Goal: Task Accomplishment & Management: Manage account settings

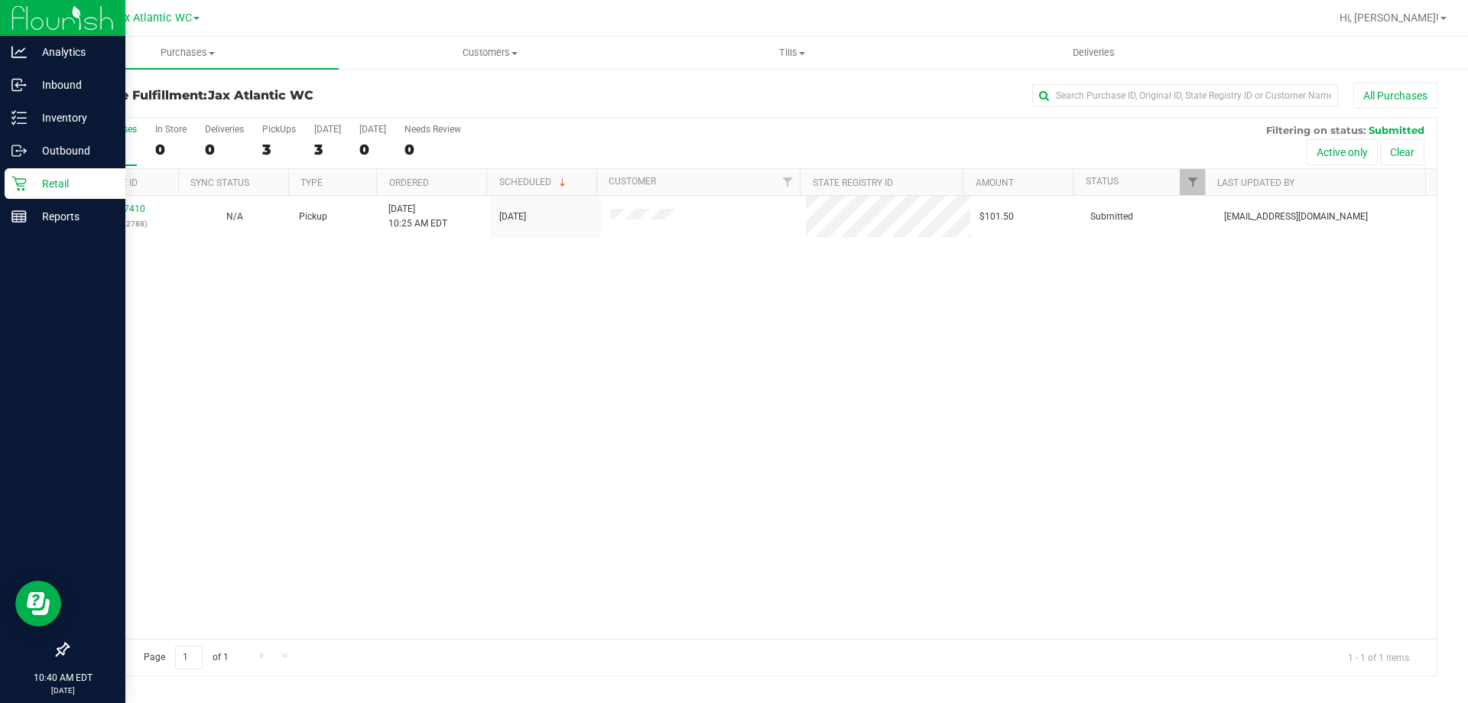
click at [37, 186] on p "Retail" at bounding box center [73, 183] width 92 height 18
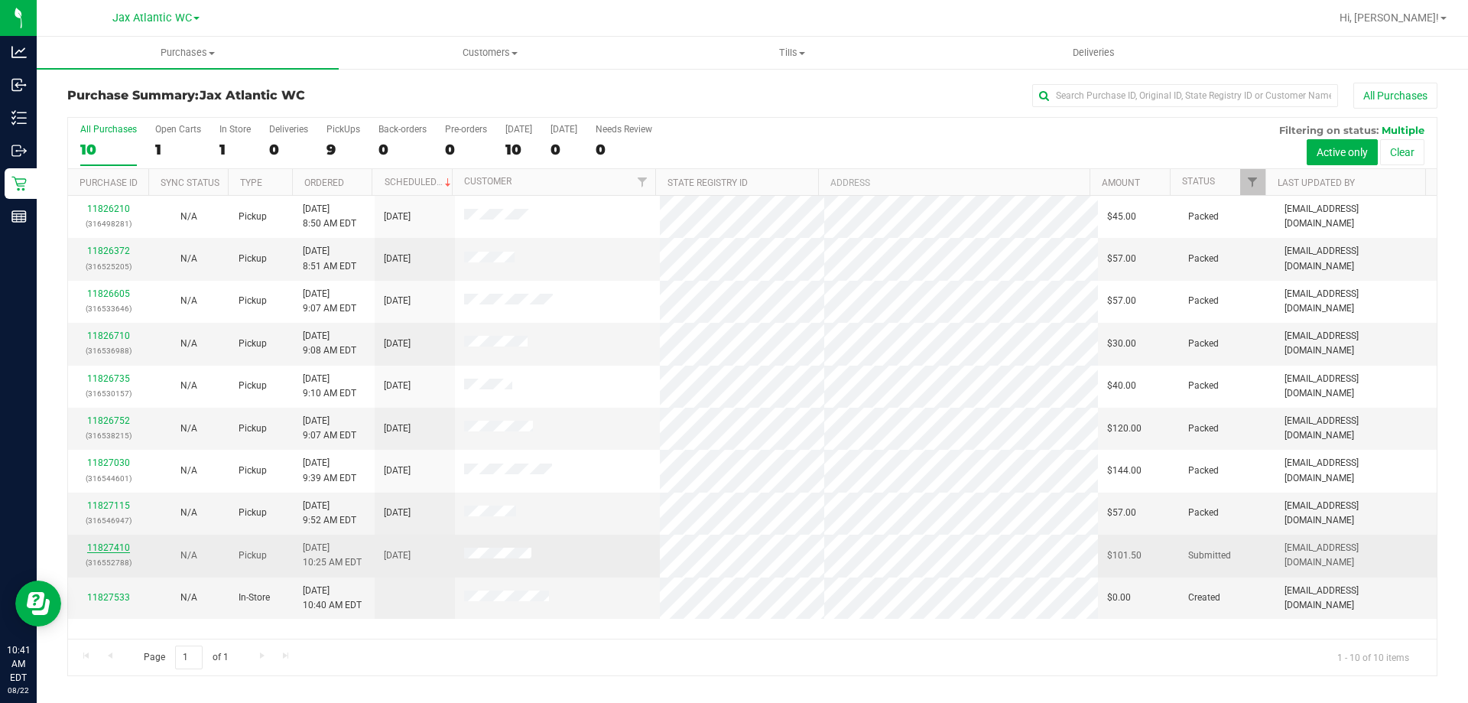
click at [102, 551] on link "11827410" at bounding box center [108, 547] width 43 height 11
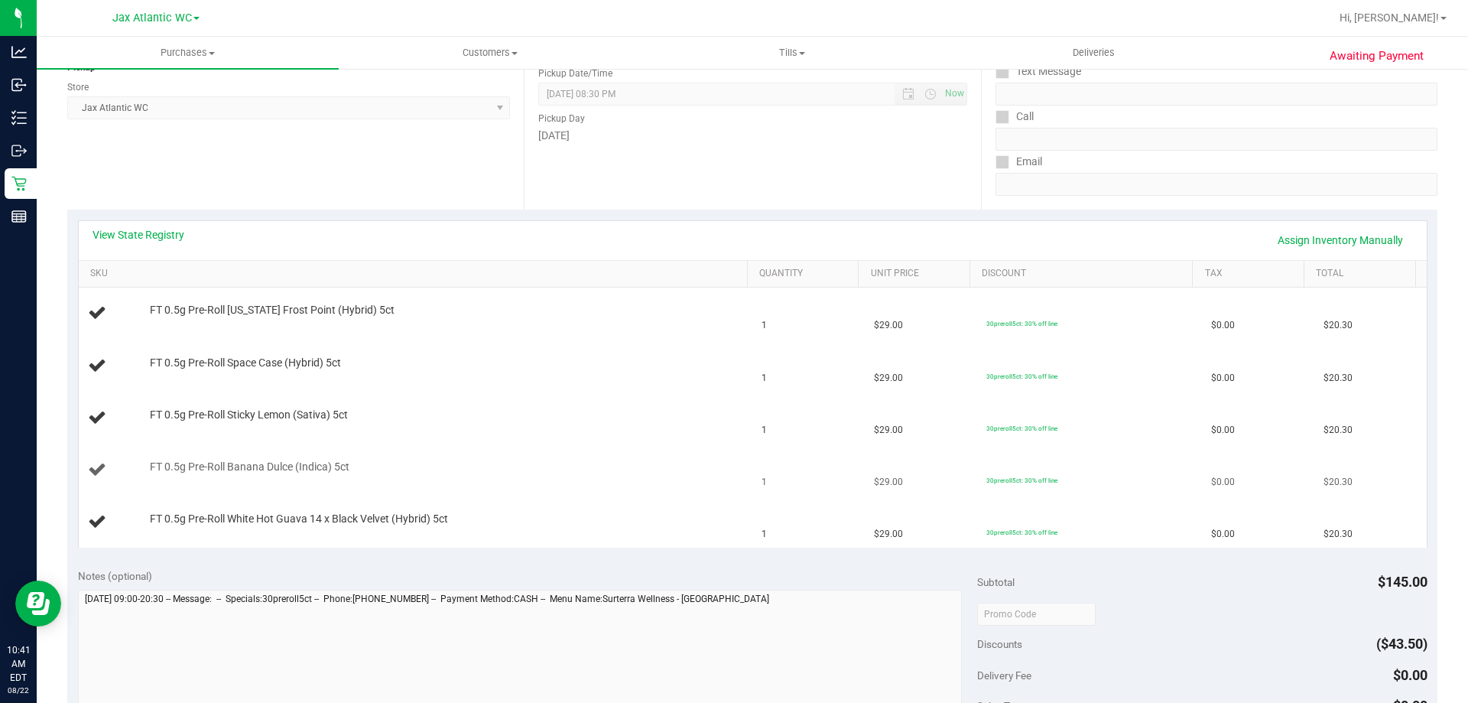
scroll to position [229, 0]
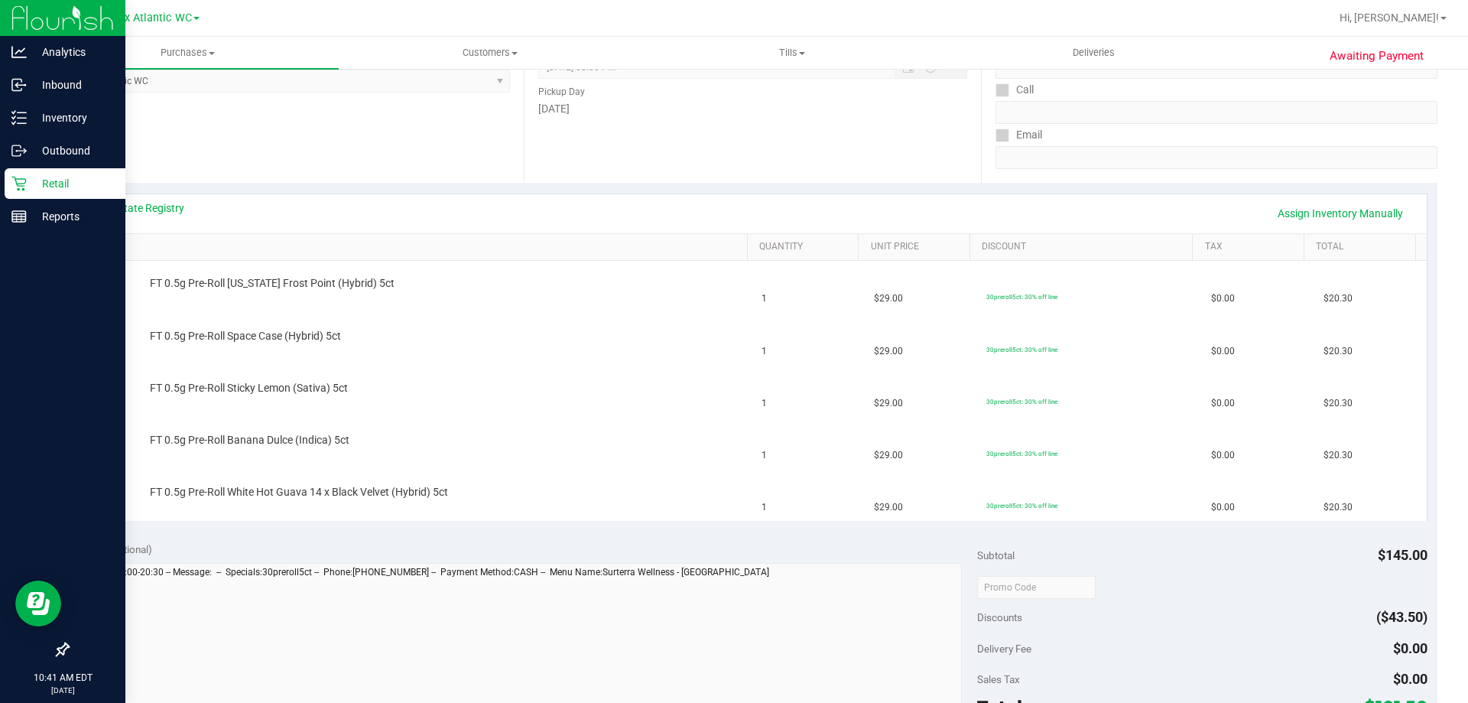
click at [24, 185] on icon at bounding box center [18, 183] width 15 height 15
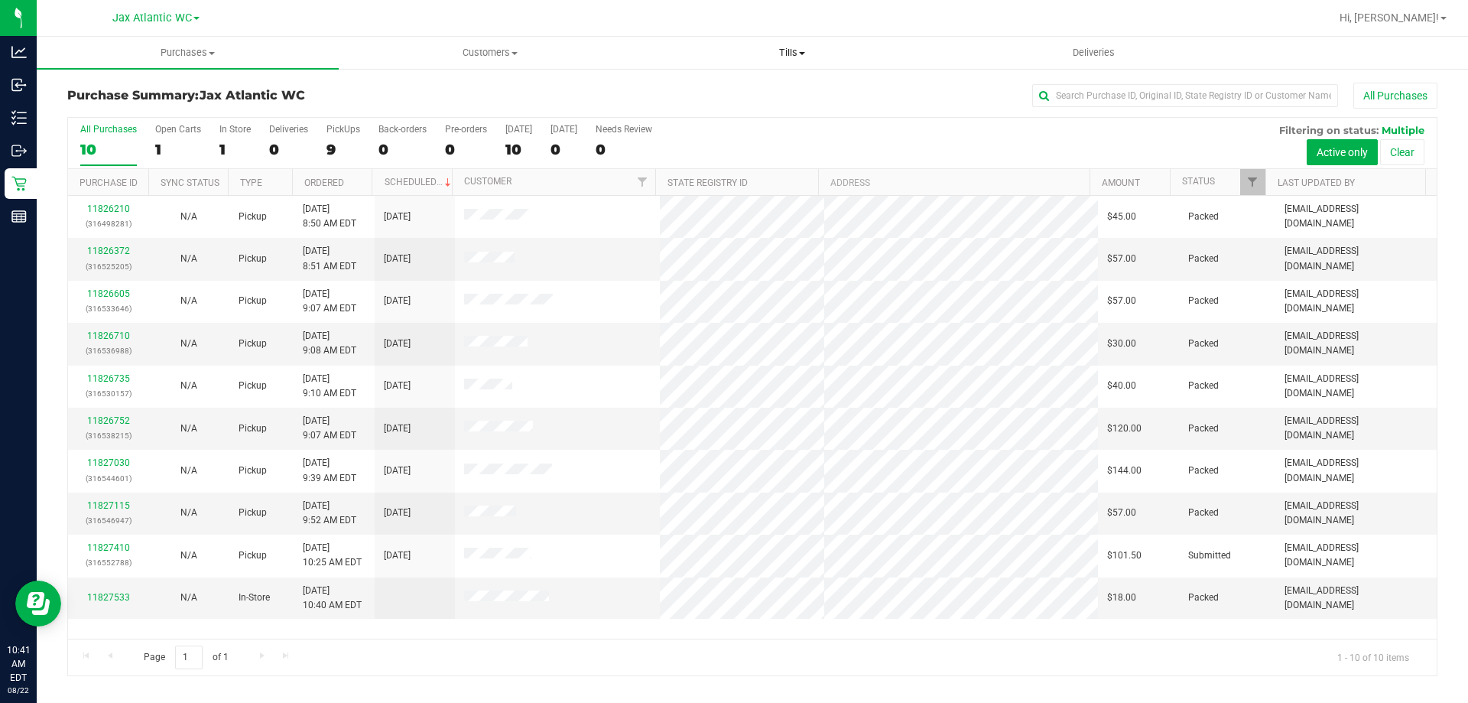
click at [780, 47] on span "Tills" at bounding box center [792, 53] width 301 height 14
click at [739, 88] on span "Manage tills" at bounding box center [692, 92] width 103 height 13
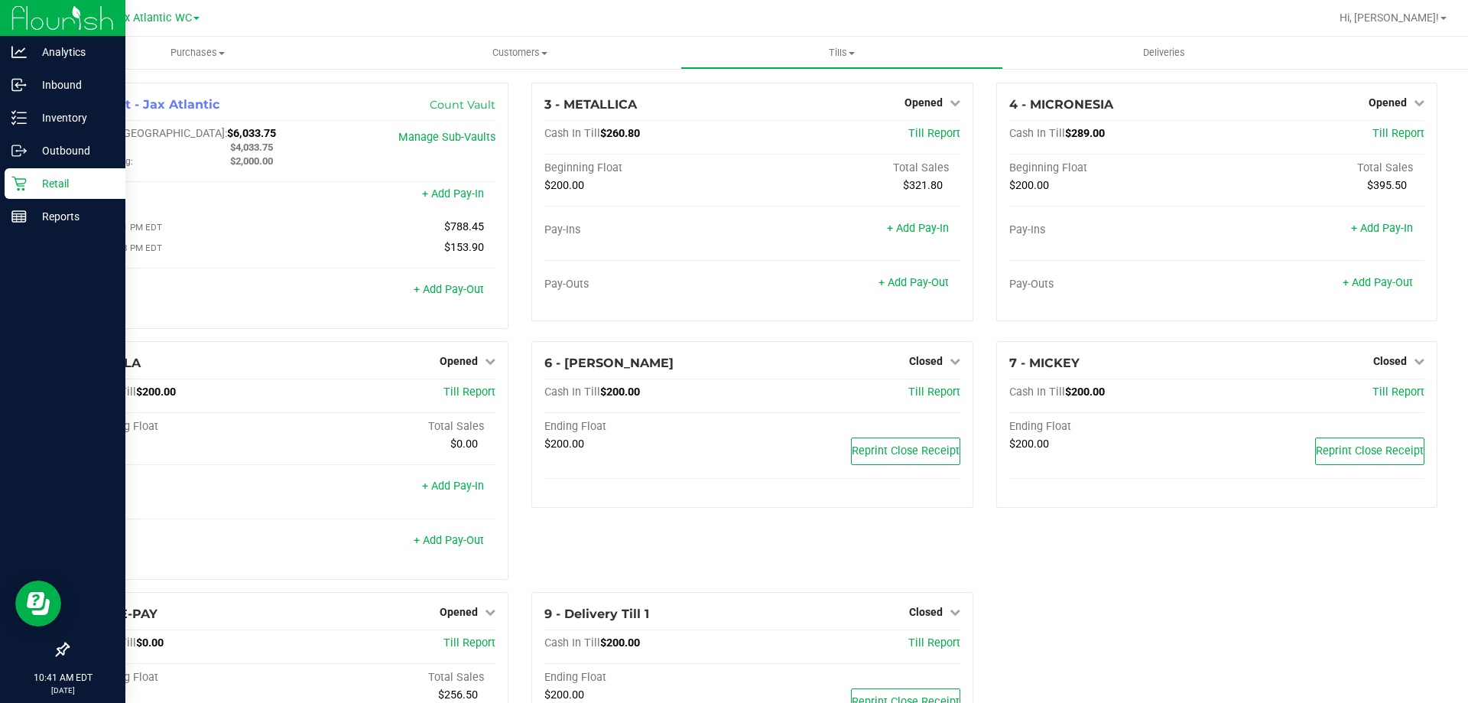
click at [71, 181] on p "Retail" at bounding box center [73, 183] width 92 height 18
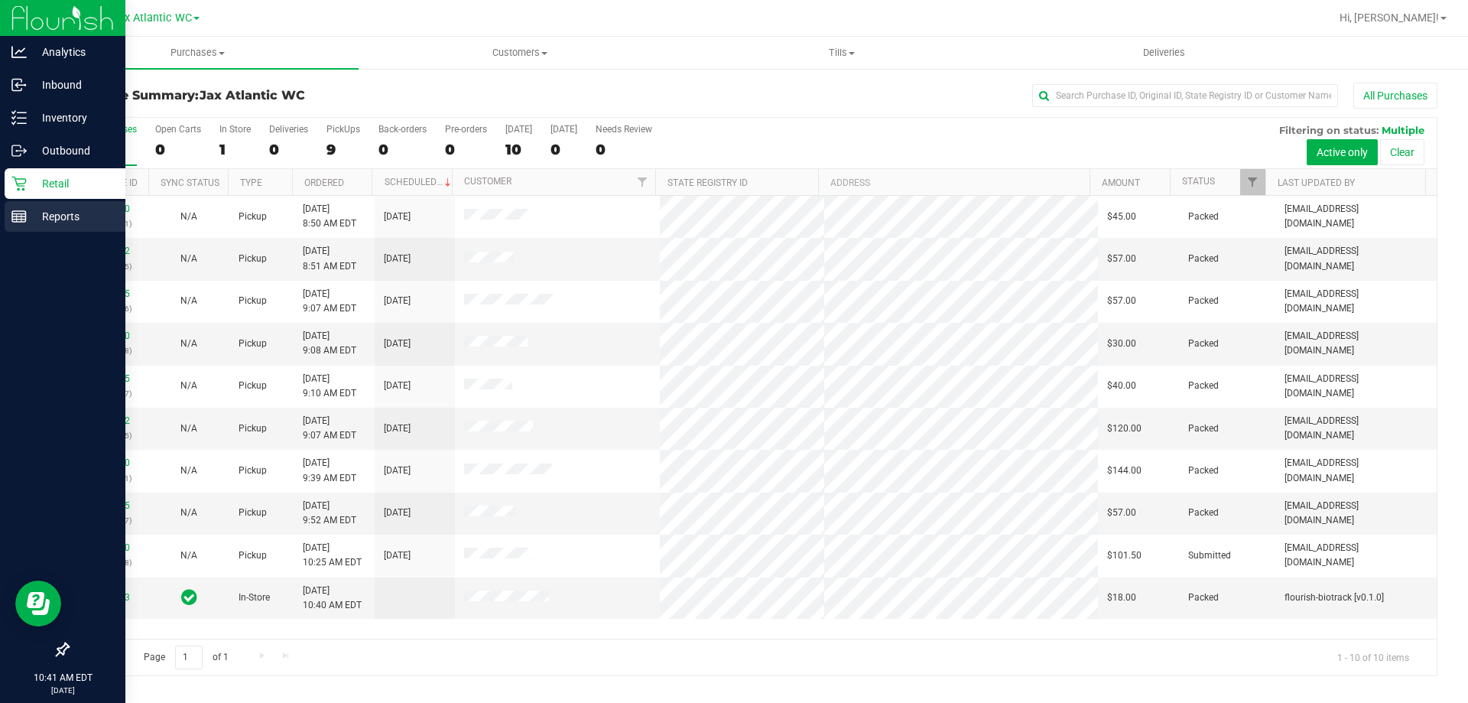
click at [72, 226] on div "Reports" at bounding box center [65, 216] width 121 height 31
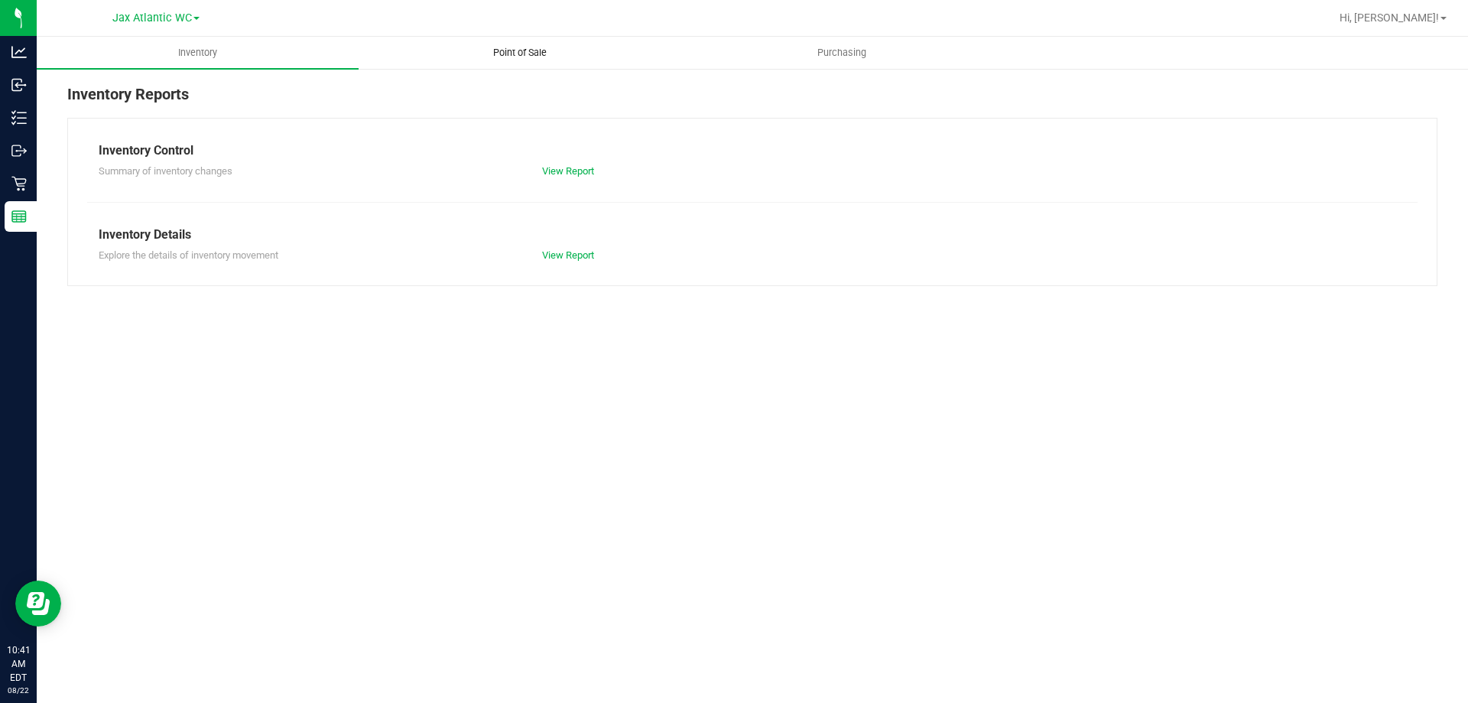
click at [522, 48] on span "Point of Sale" at bounding box center [520, 53] width 95 height 14
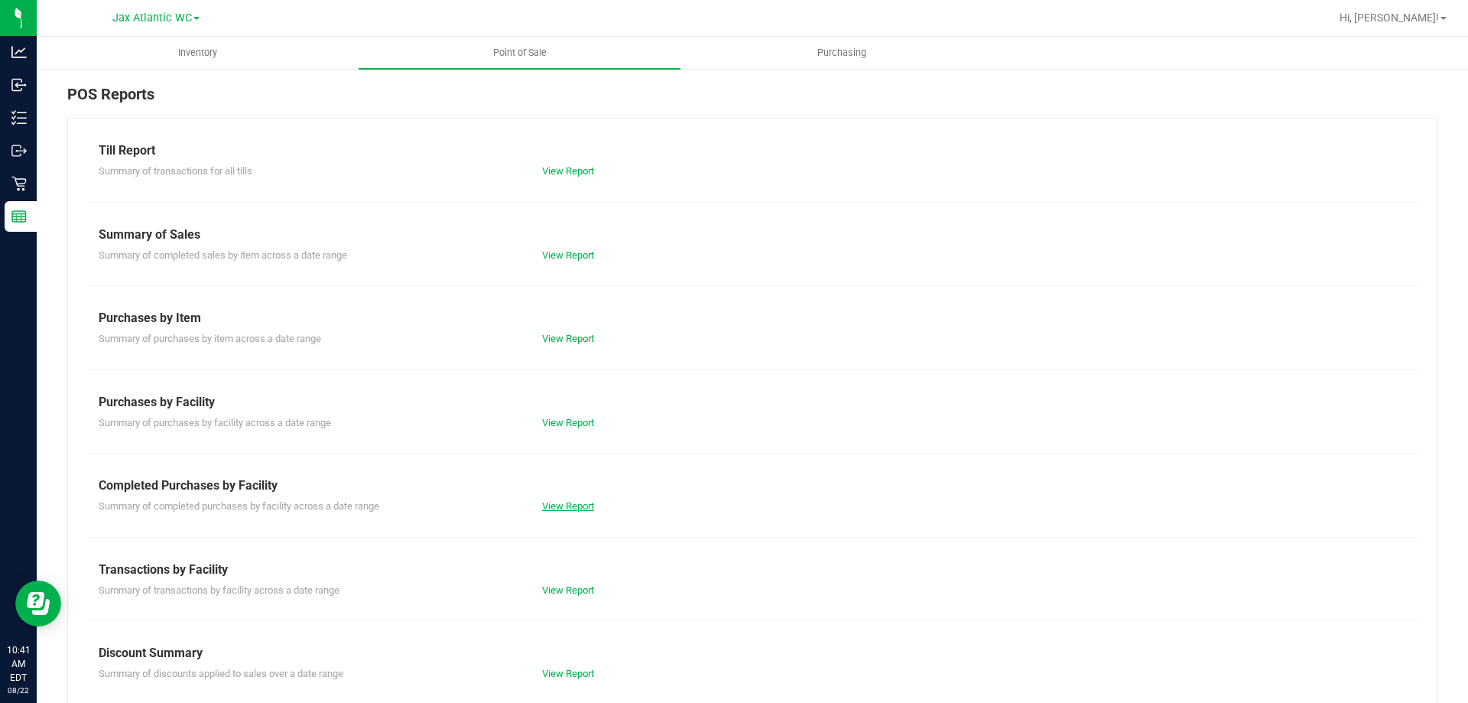
click at [573, 502] on link "View Report" at bounding box center [568, 505] width 52 height 11
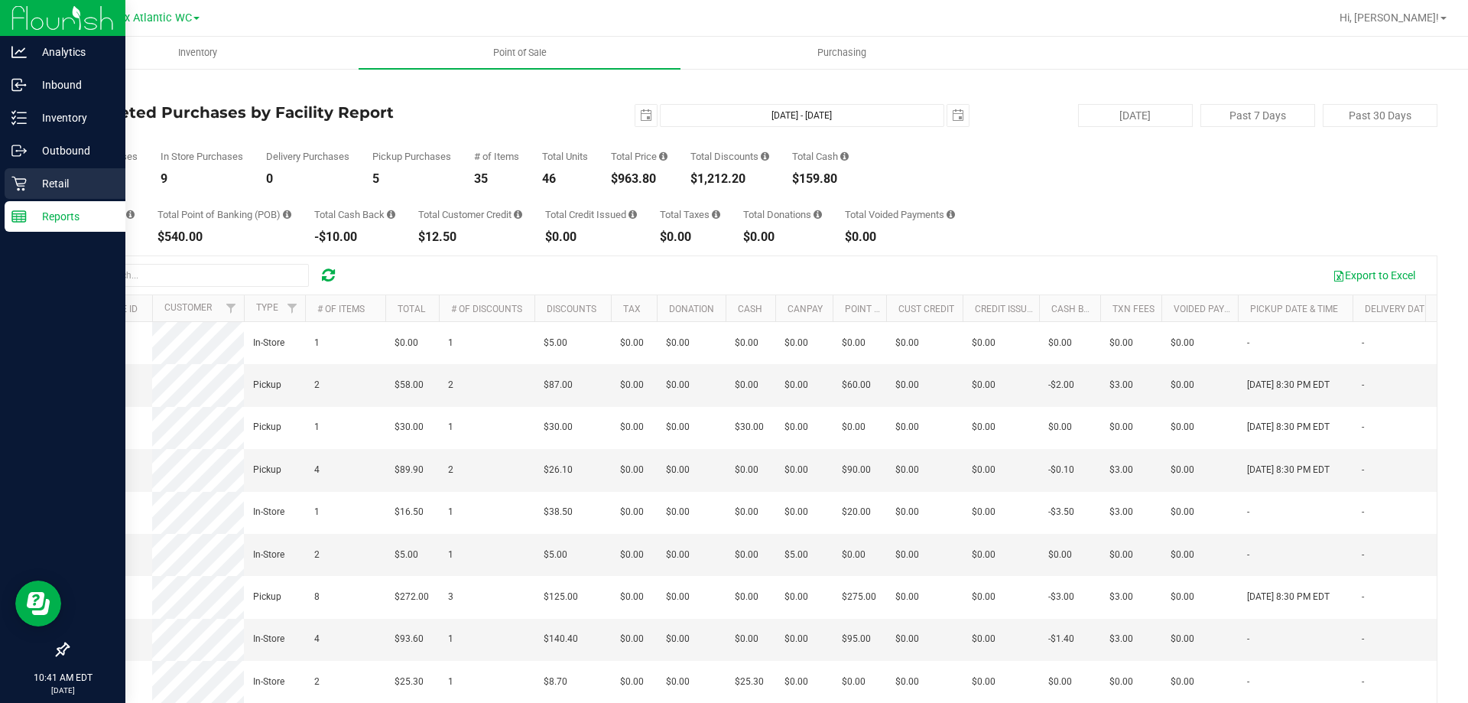
click at [55, 185] on p "Retail" at bounding box center [73, 183] width 92 height 18
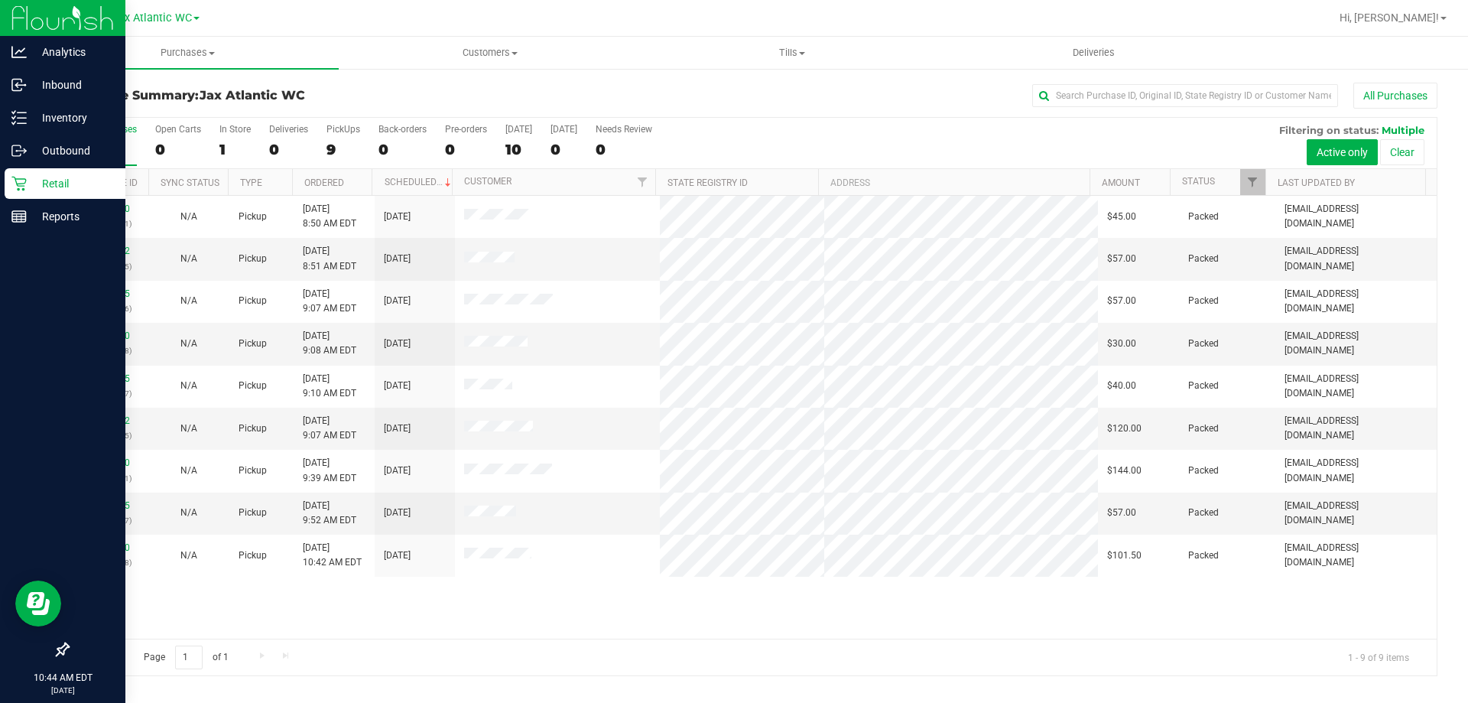
click at [28, 178] on p "Retail" at bounding box center [73, 183] width 92 height 18
click at [57, 177] on p "Retail" at bounding box center [73, 183] width 92 height 18
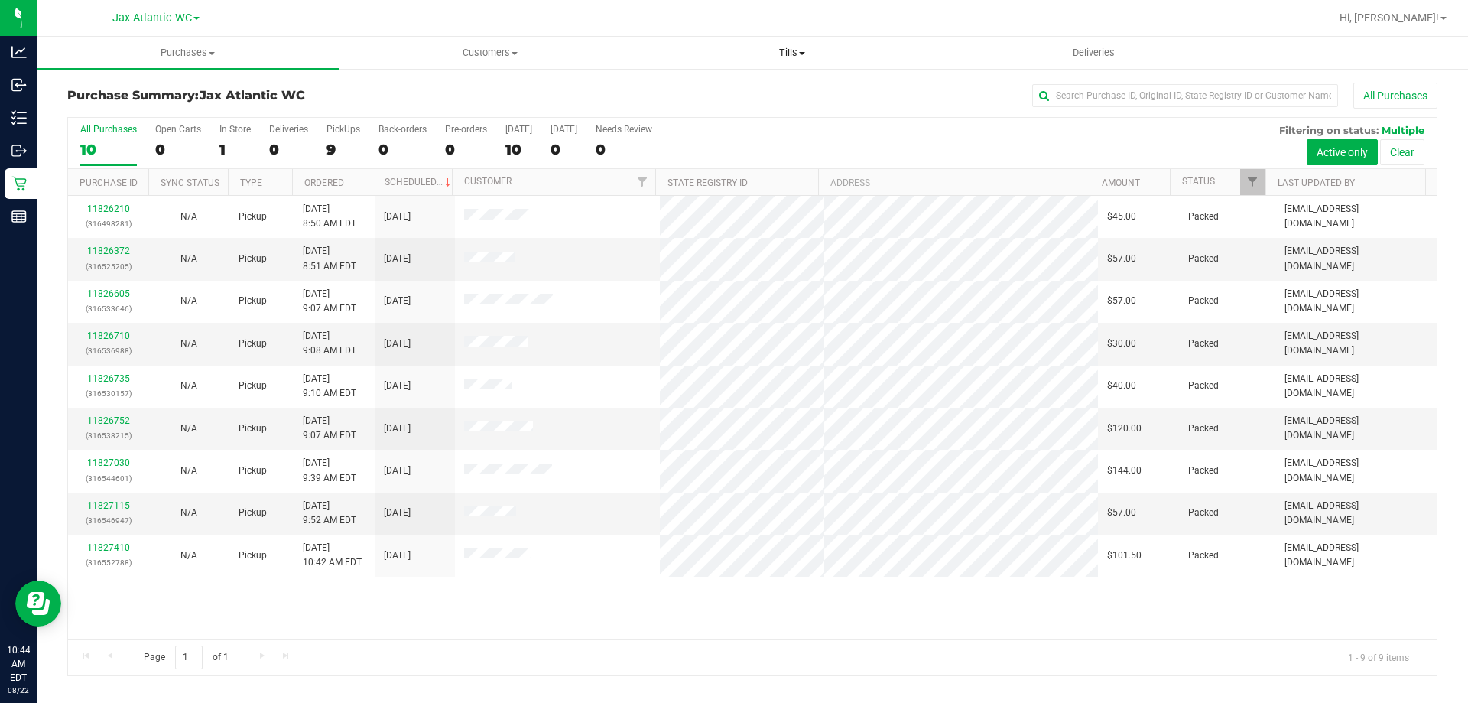
click at [787, 52] on span "Tills" at bounding box center [792, 53] width 301 height 14
click at [738, 89] on span "Manage tills" at bounding box center [692, 92] width 103 height 13
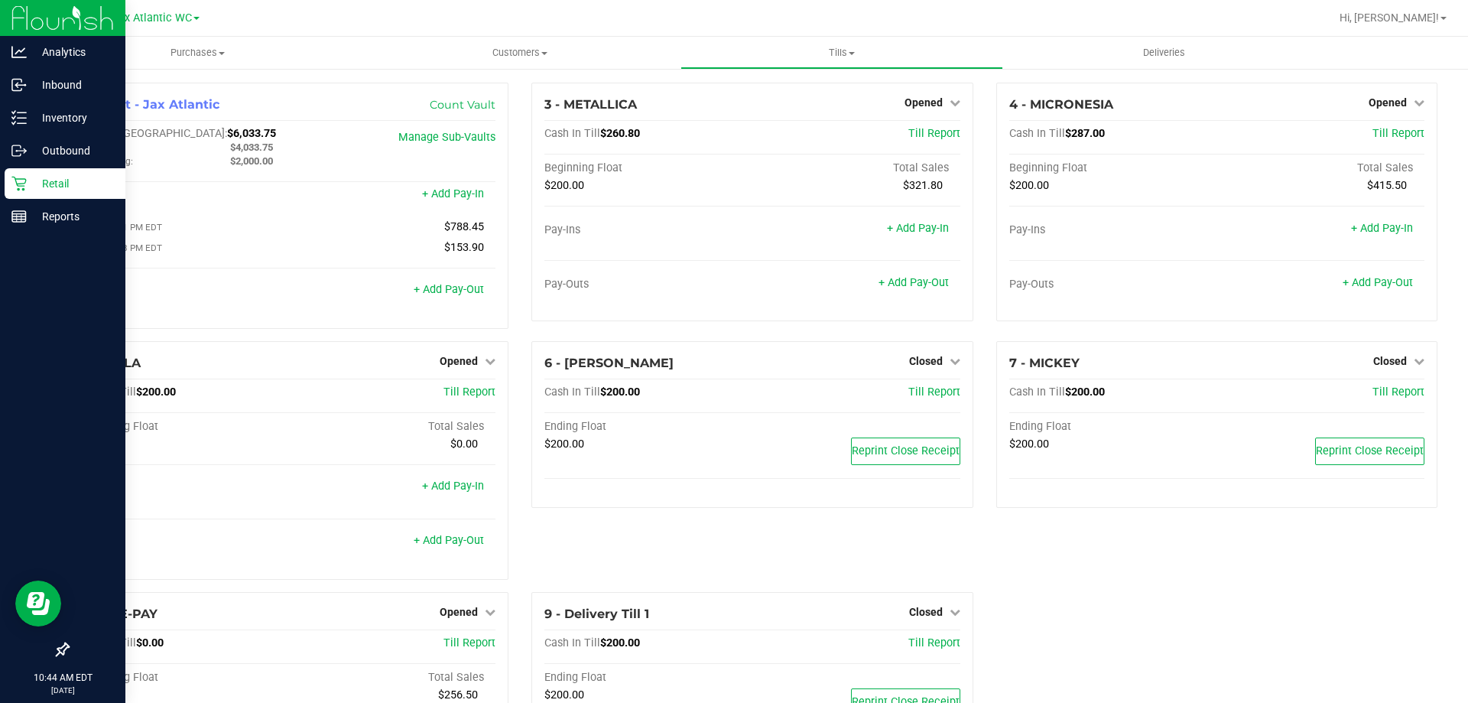
click at [32, 185] on p "Retail" at bounding box center [73, 183] width 92 height 18
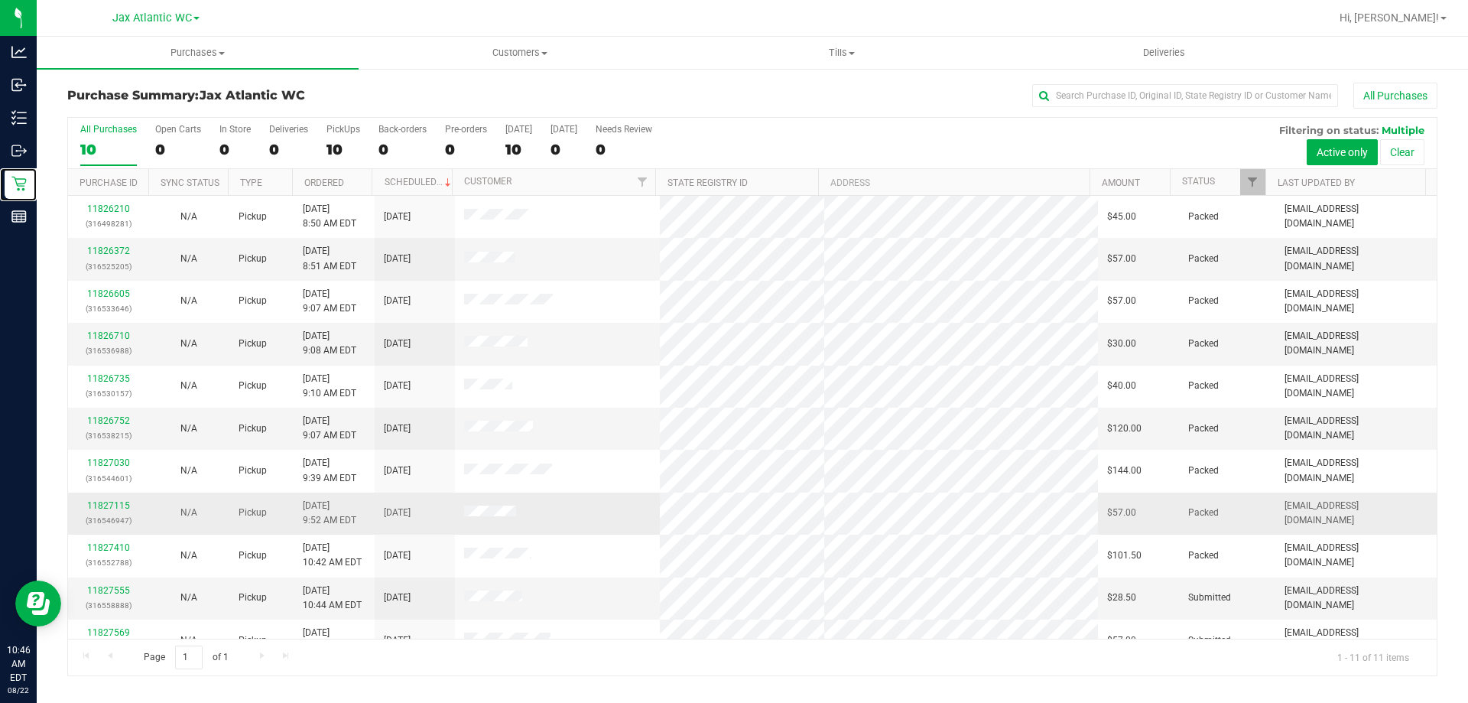
scroll to position [22, 0]
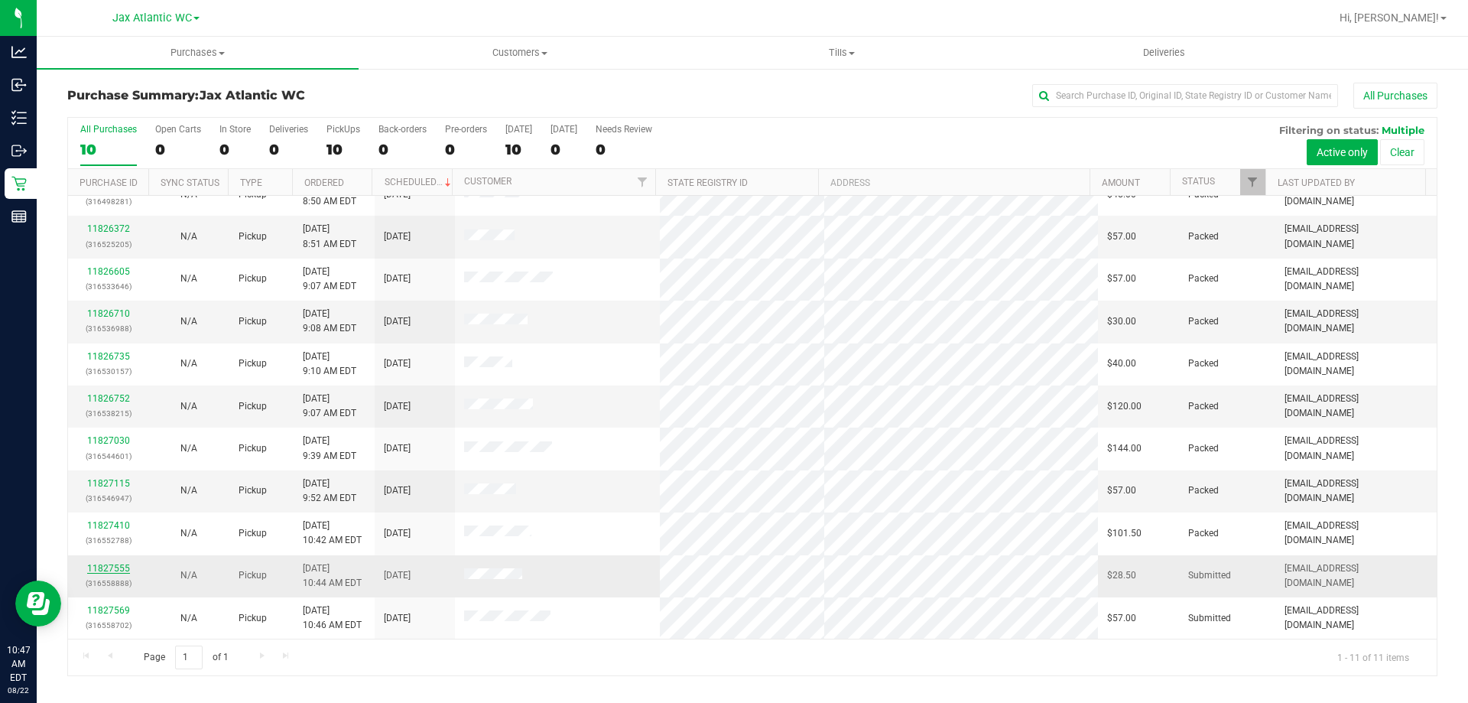
click at [99, 564] on link "11827555" at bounding box center [108, 568] width 43 height 11
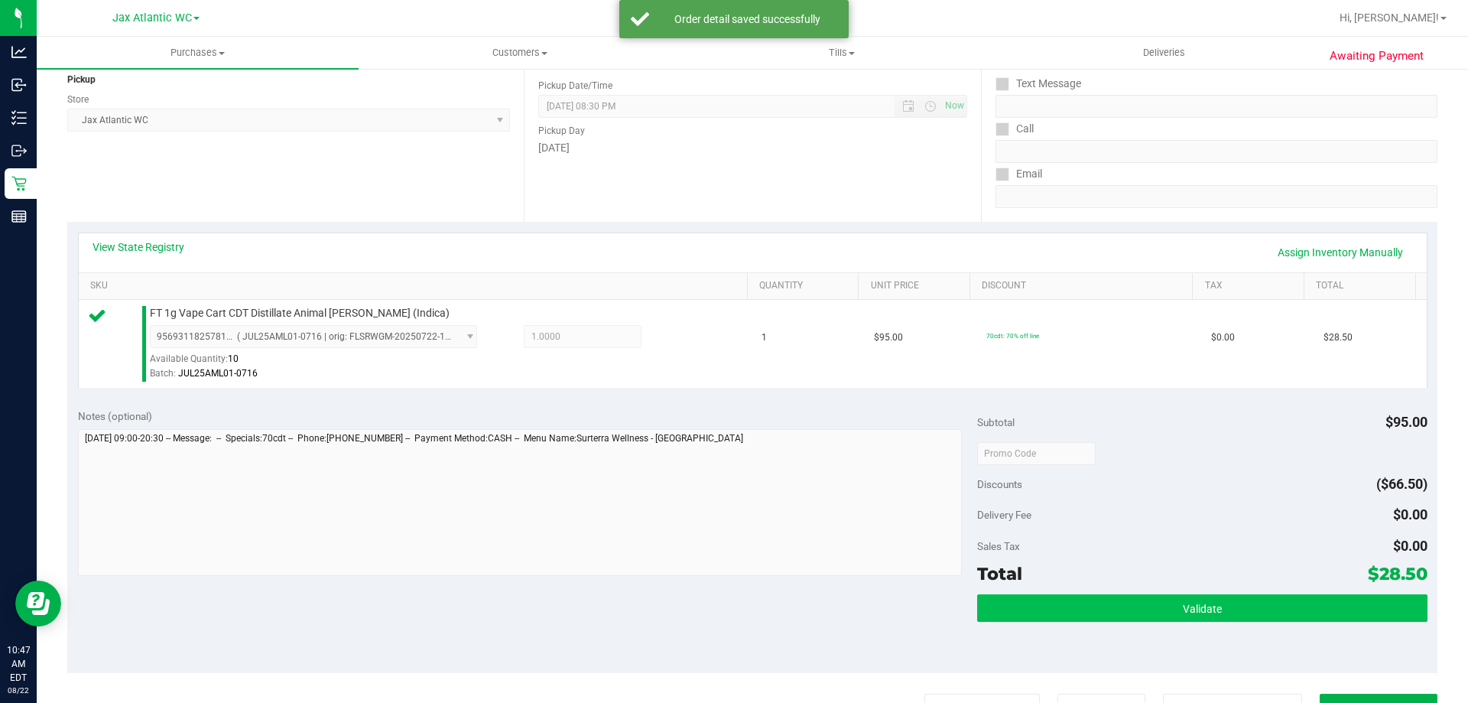
scroll to position [306, 0]
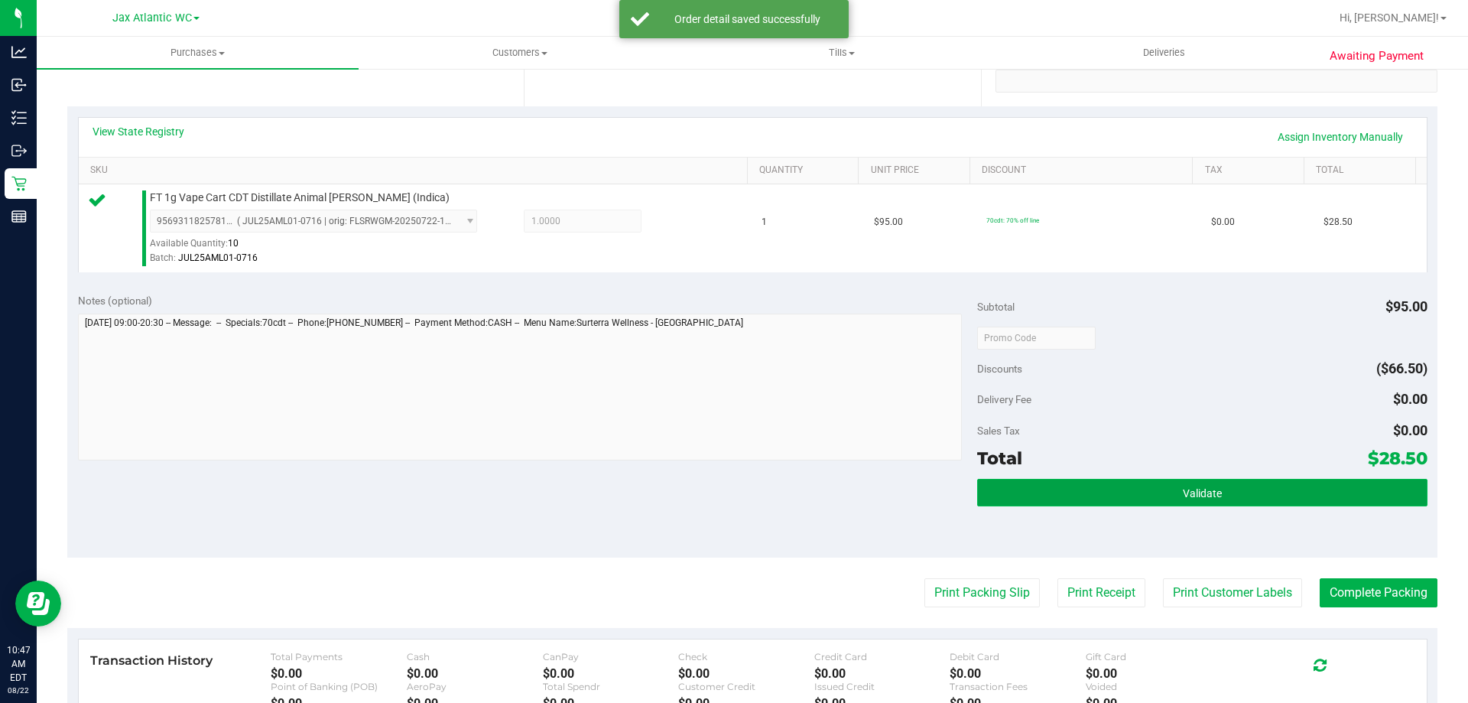
click at [1149, 484] on button "Validate" at bounding box center [1202, 493] width 450 height 28
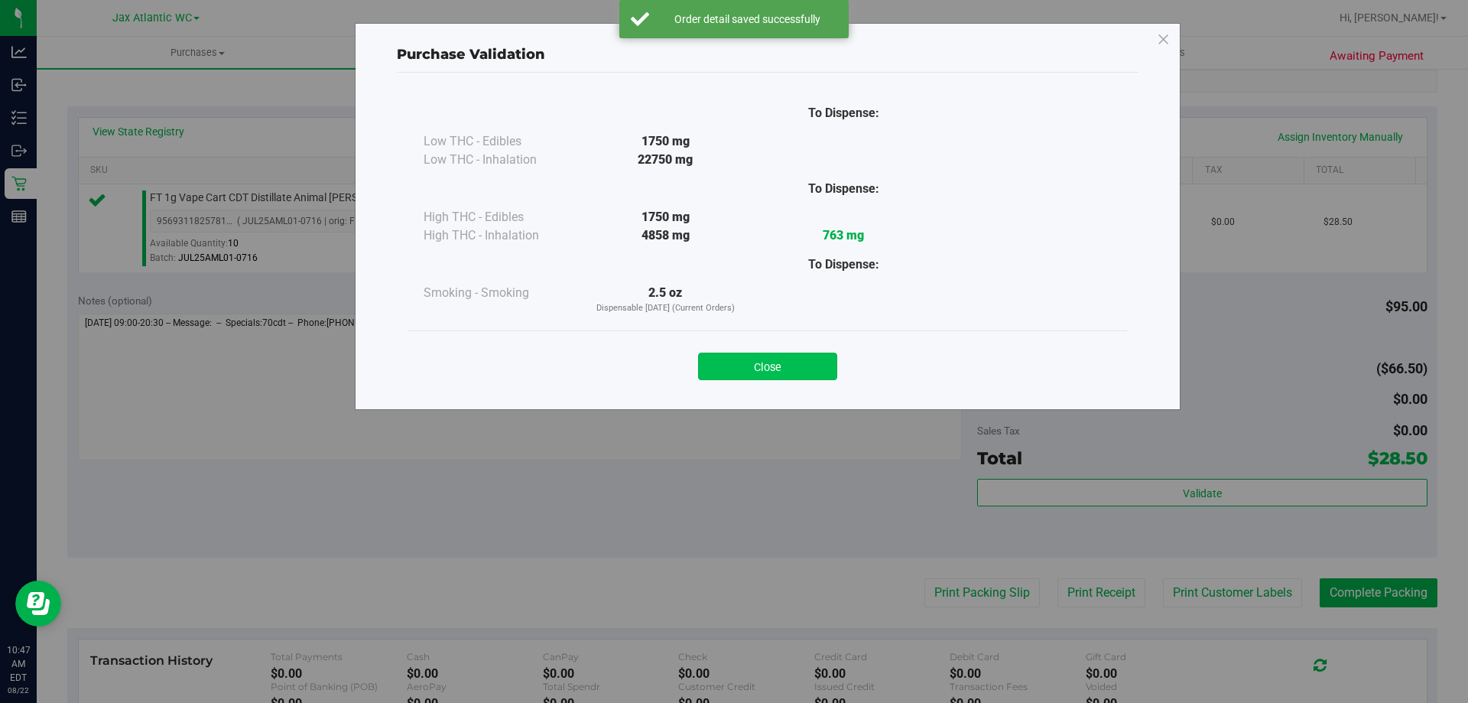
click at [778, 369] on button "Close" at bounding box center [767, 367] width 139 height 28
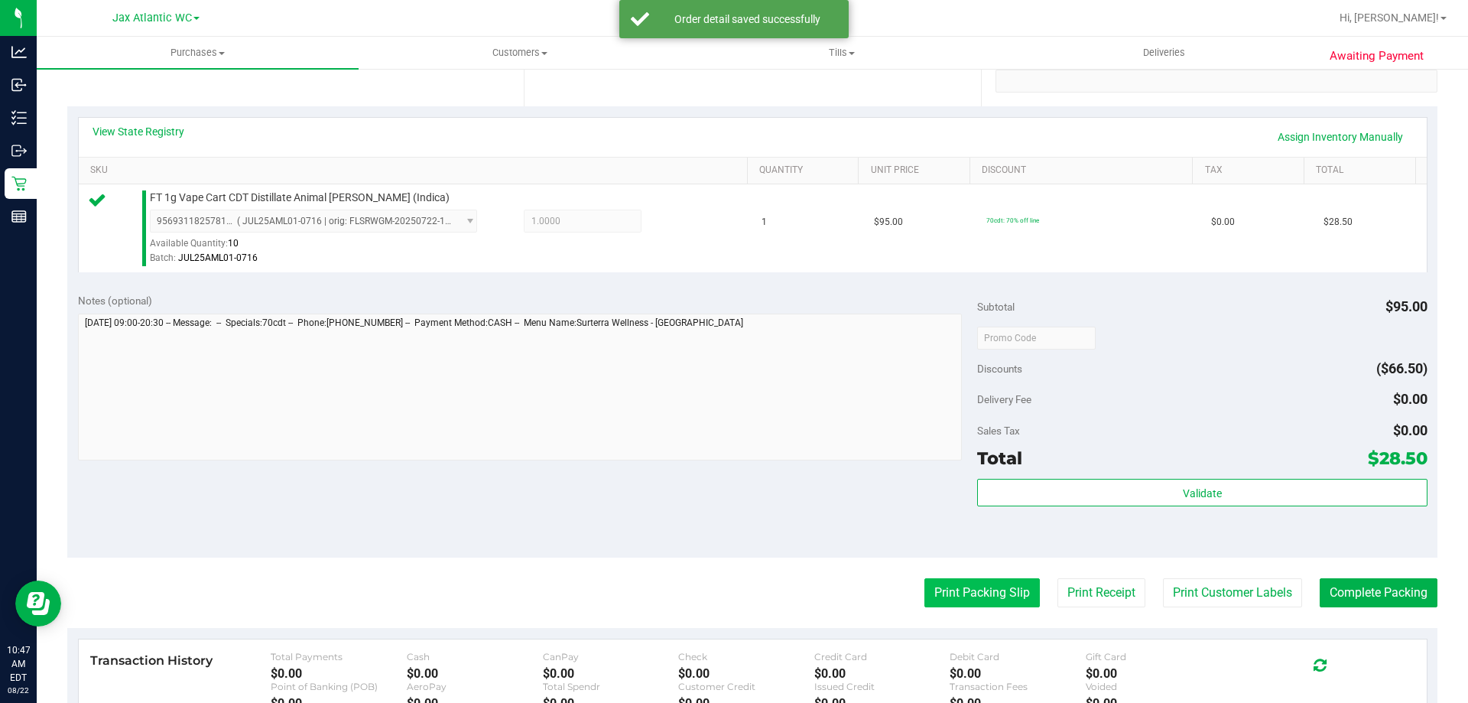
click at [969, 587] on button "Print Packing Slip" at bounding box center [982, 592] width 115 height 29
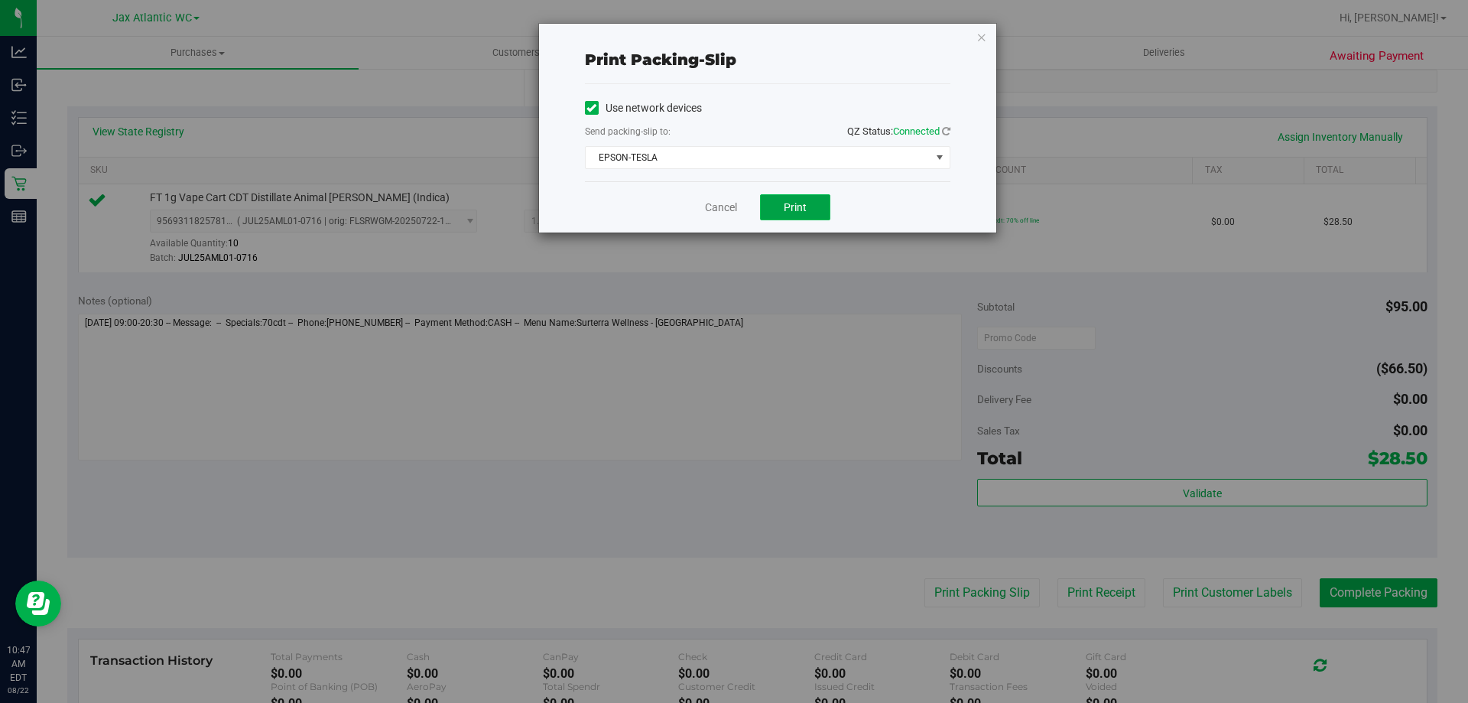
click at [789, 206] on span "Print" at bounding box center [795, 207] width 23 height 12
click at [717, 208] on link "Cancel" at bounding box center [721, 208] width 32 height 16
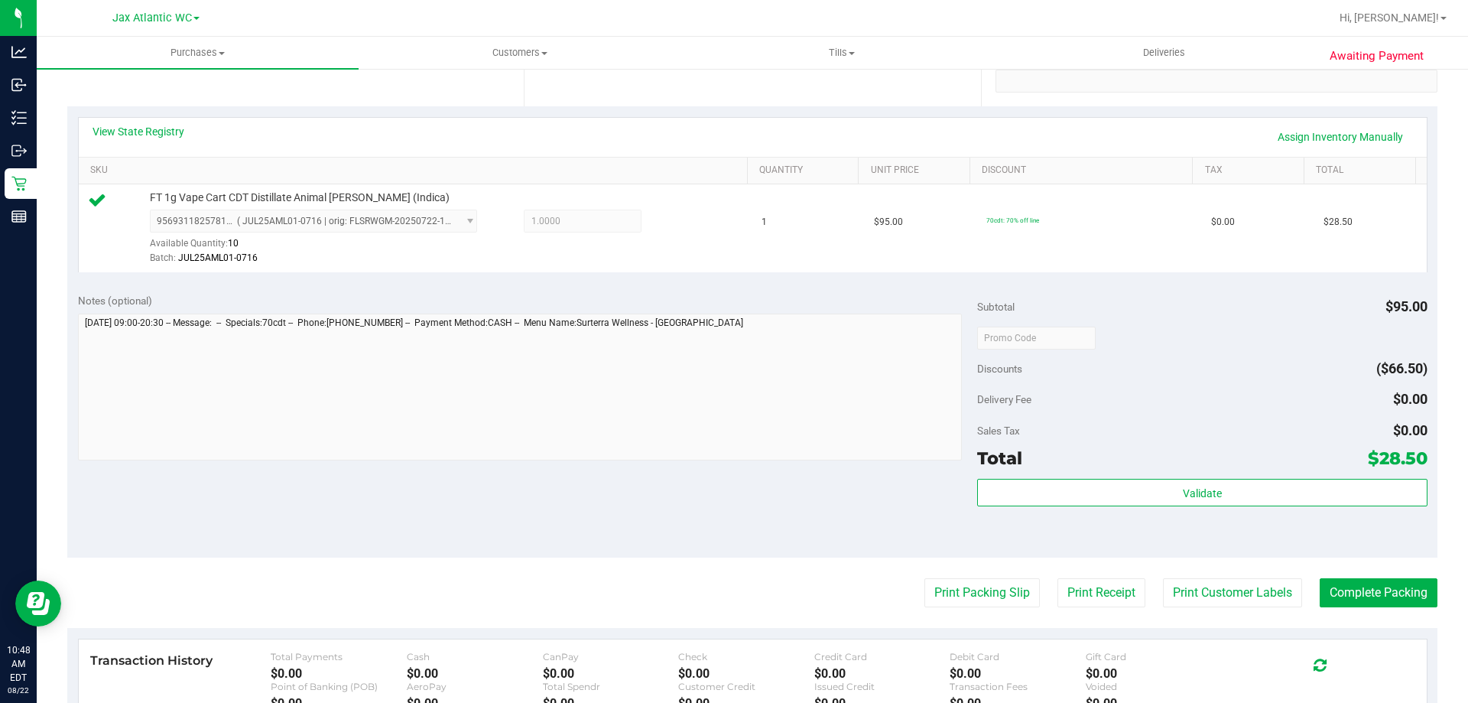
click at [1377, 577] on purchase-details "Back Edit Purchase Cancel Purchase View Profile # 11827555 BioTrack ID: - Submi…" at bounding box center [752, 345] width 1371 height 1137
click at [1379, 591] on button "Complete Packing" at bounding box center [1379, 592] width 118 height 29
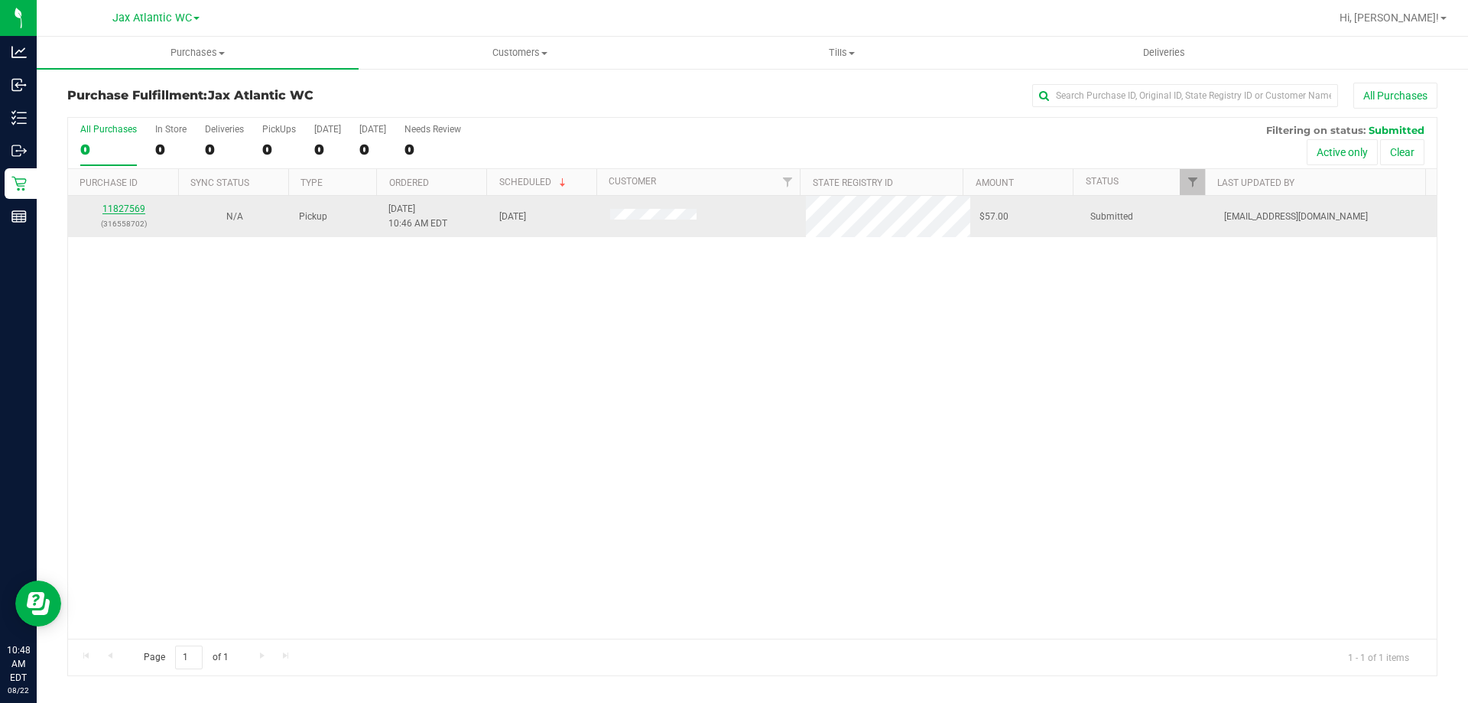
click at [115, 207] on link "11827569" at bounding box center [123, 208] width 43 height 11
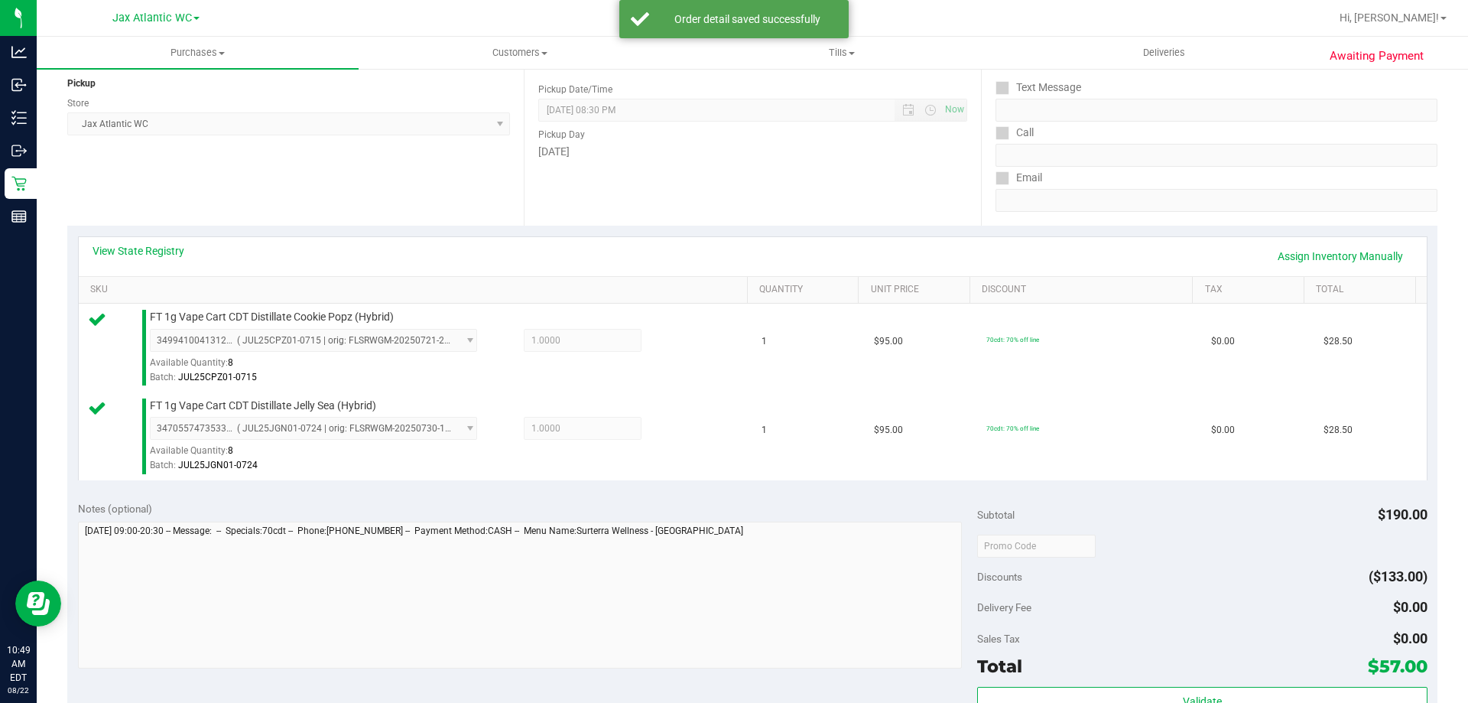
scroll to position [382, 0]
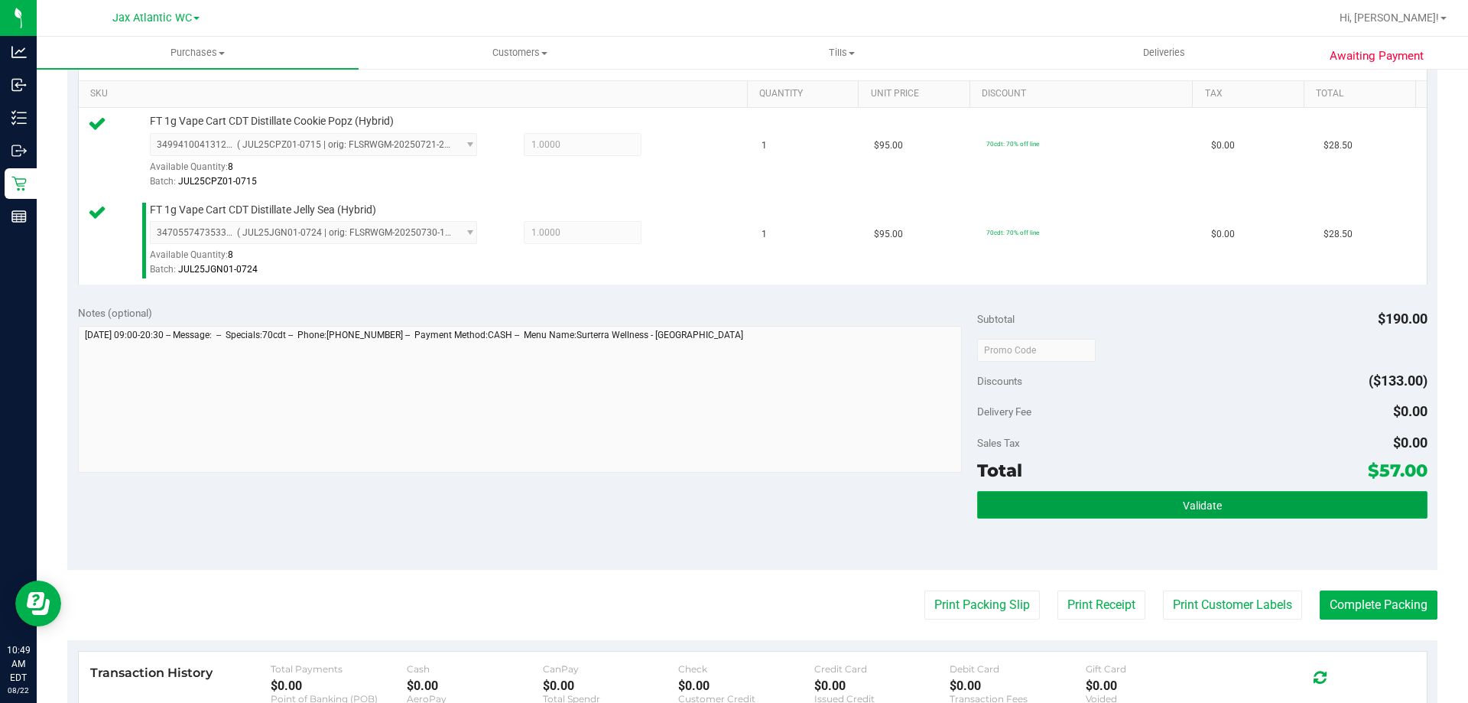
click at [1161, 495] on button "Validate" at bounding box center [1202, 505] width 450 height 28
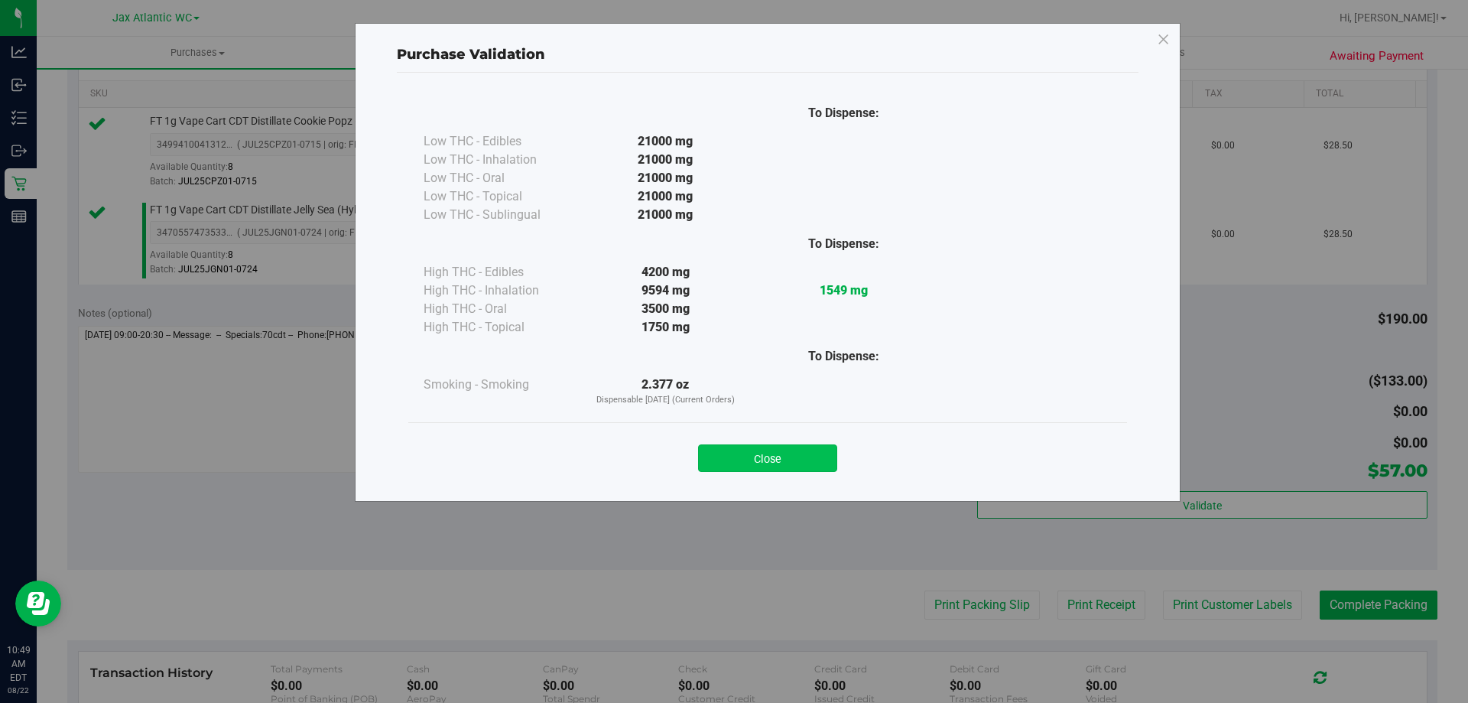
click at [779, 457] on button "Close" at bounding box center [767, 458] width 139 height 28
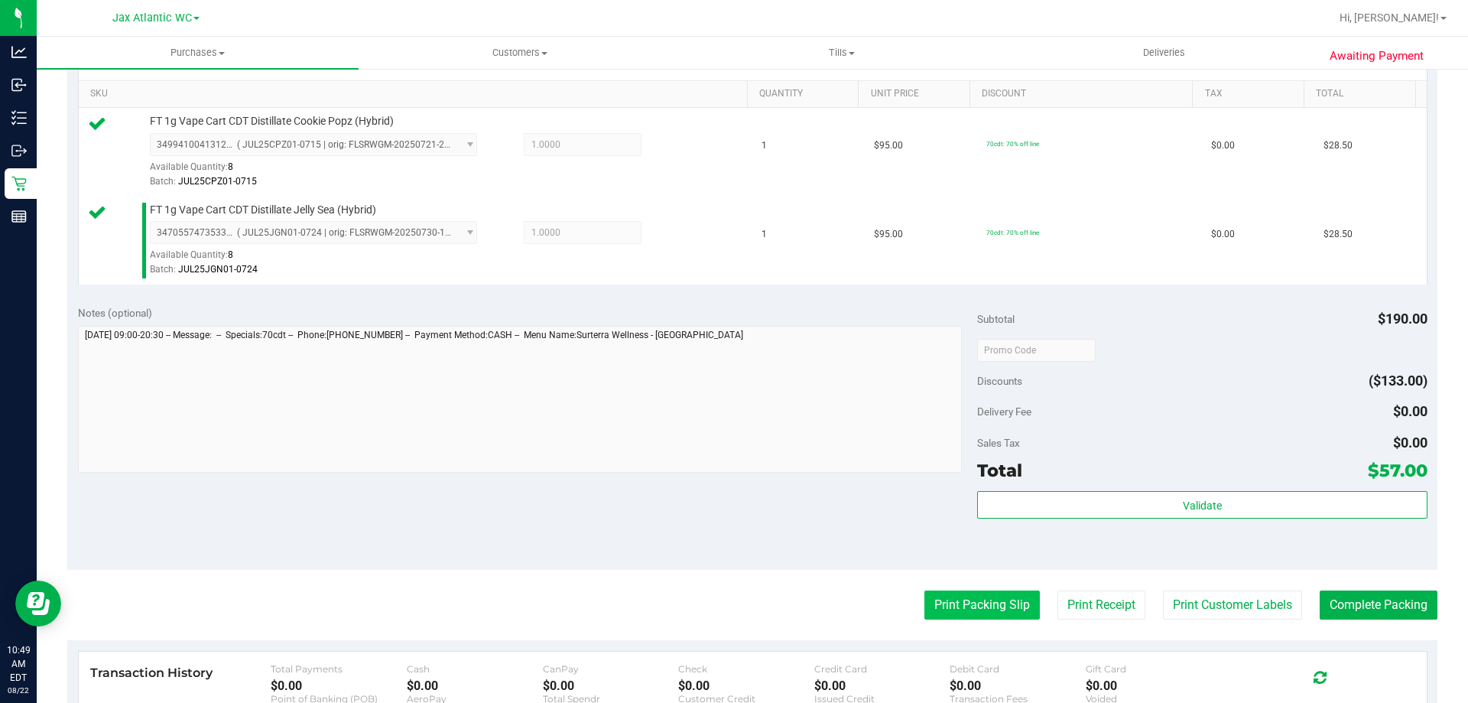
click at [945, 601] on button "Print Packing Slip" at bounding box center [982, 604] width 115 height 29
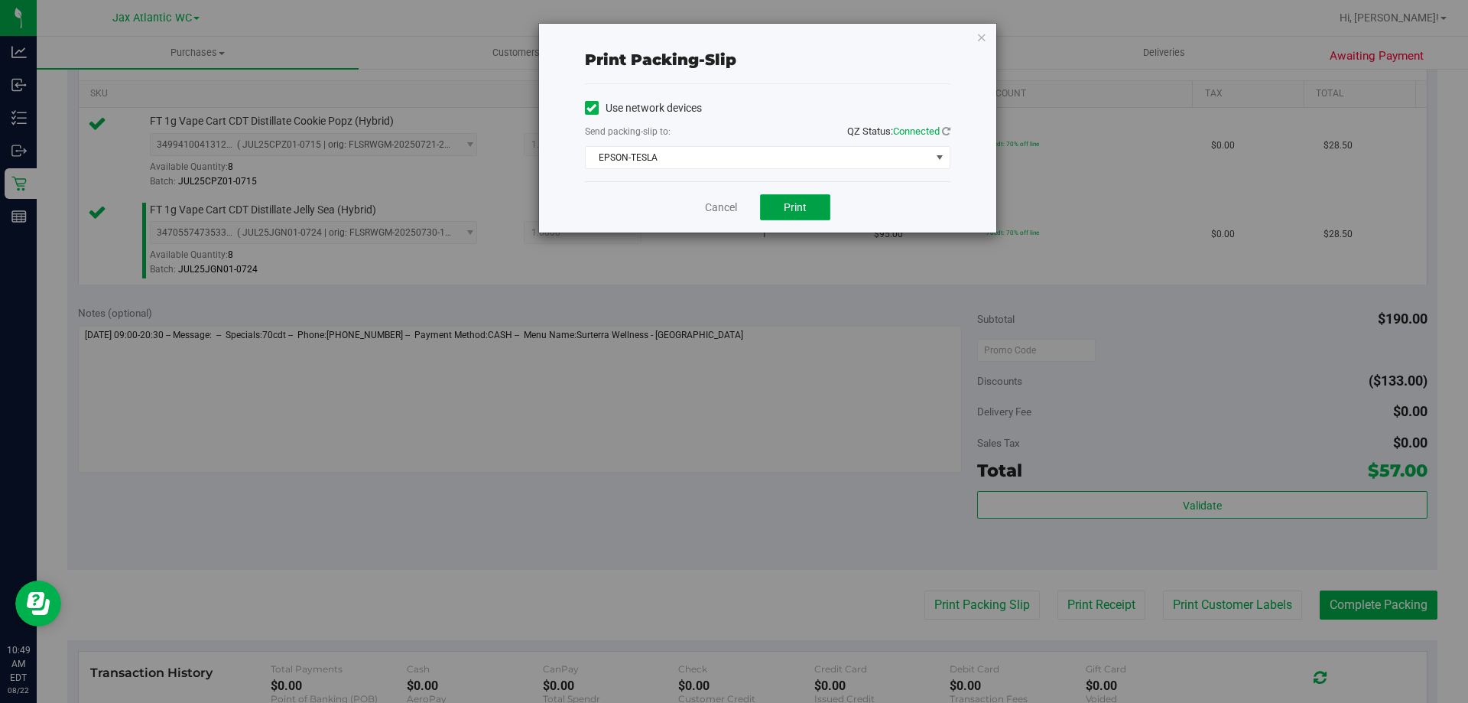
click at [806, 206] on span "Print" at bounding box center [795, 207] width 23 height 12
click at [717, 210] on link "Cancel" at bounding box center [721, 208] width 32 height 16
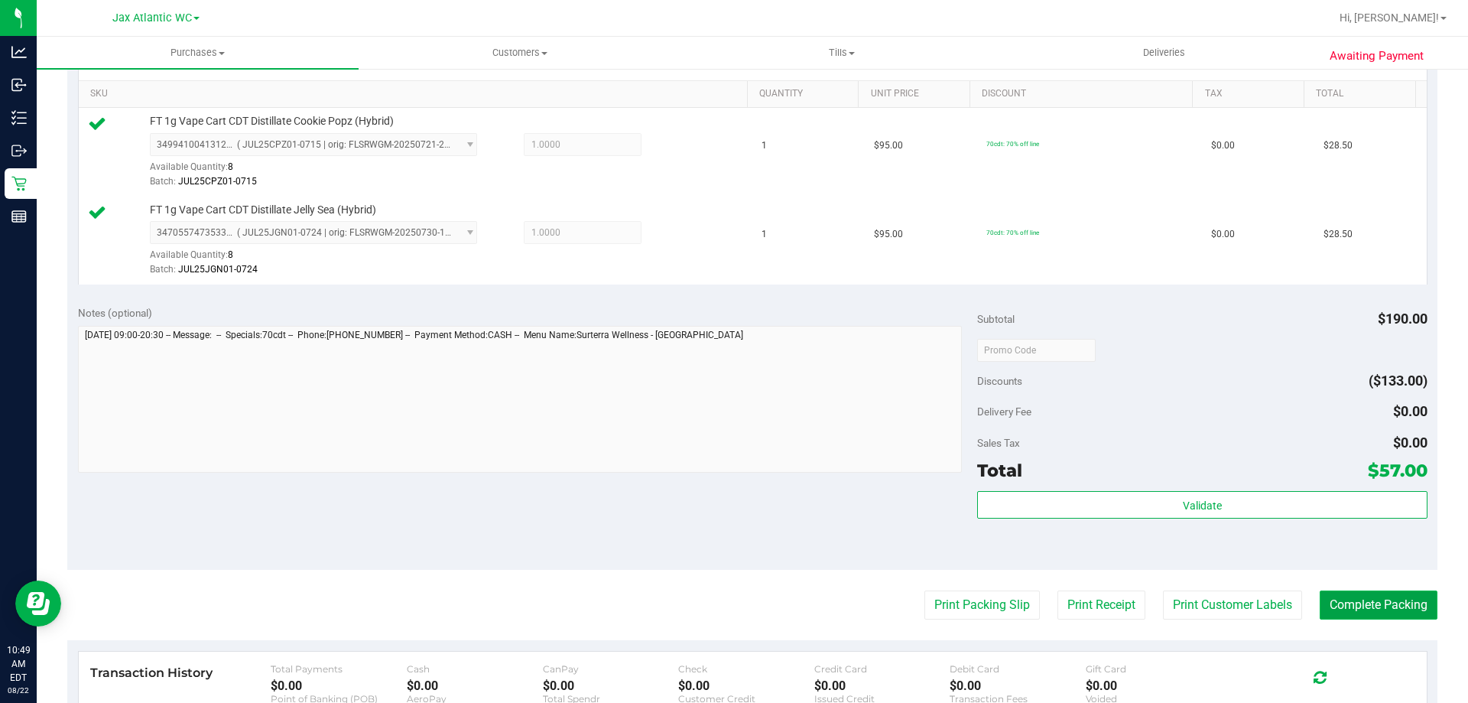
click at [1363, 606] on button "Complete Packing" at bounding box center [1379, 604] width 118 height 29
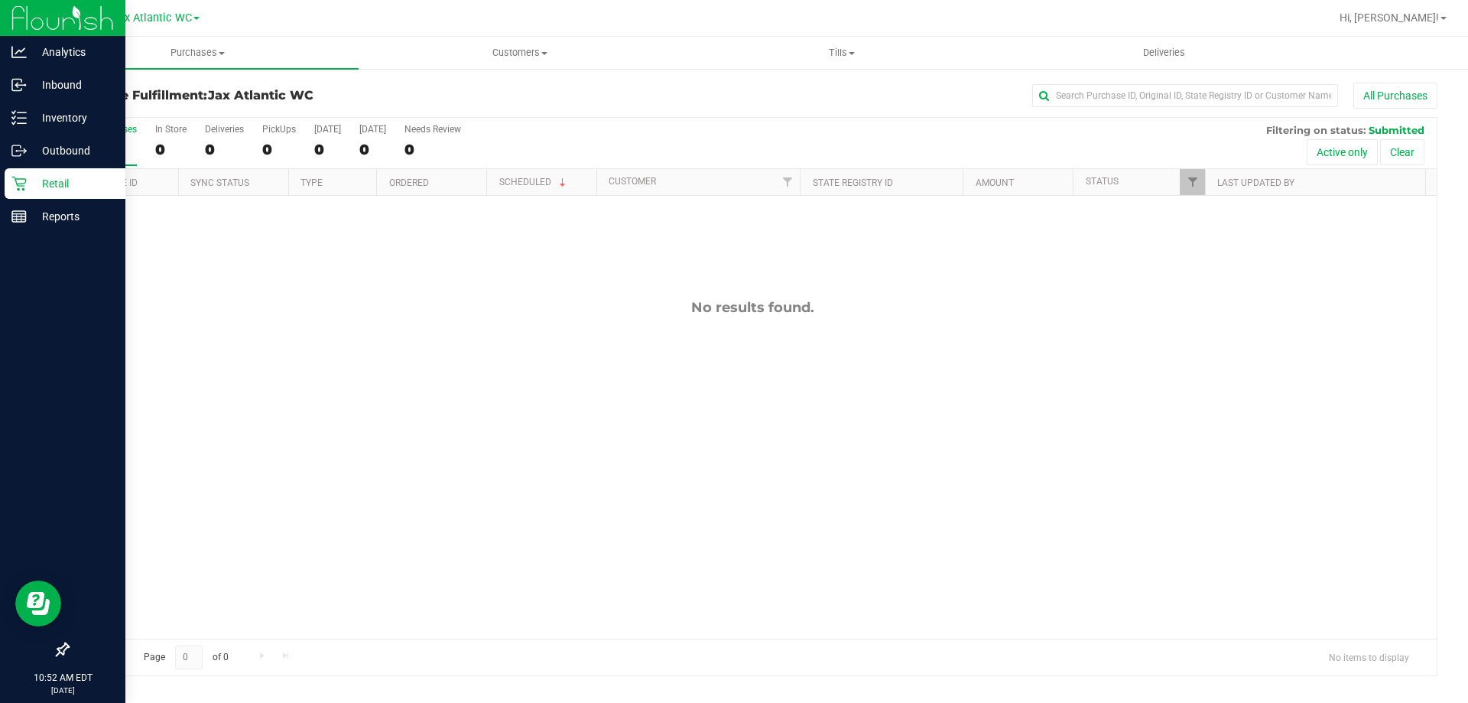
click at [31, 184] on p "Retail" at bounding box center [73, 183] width 92 height 18
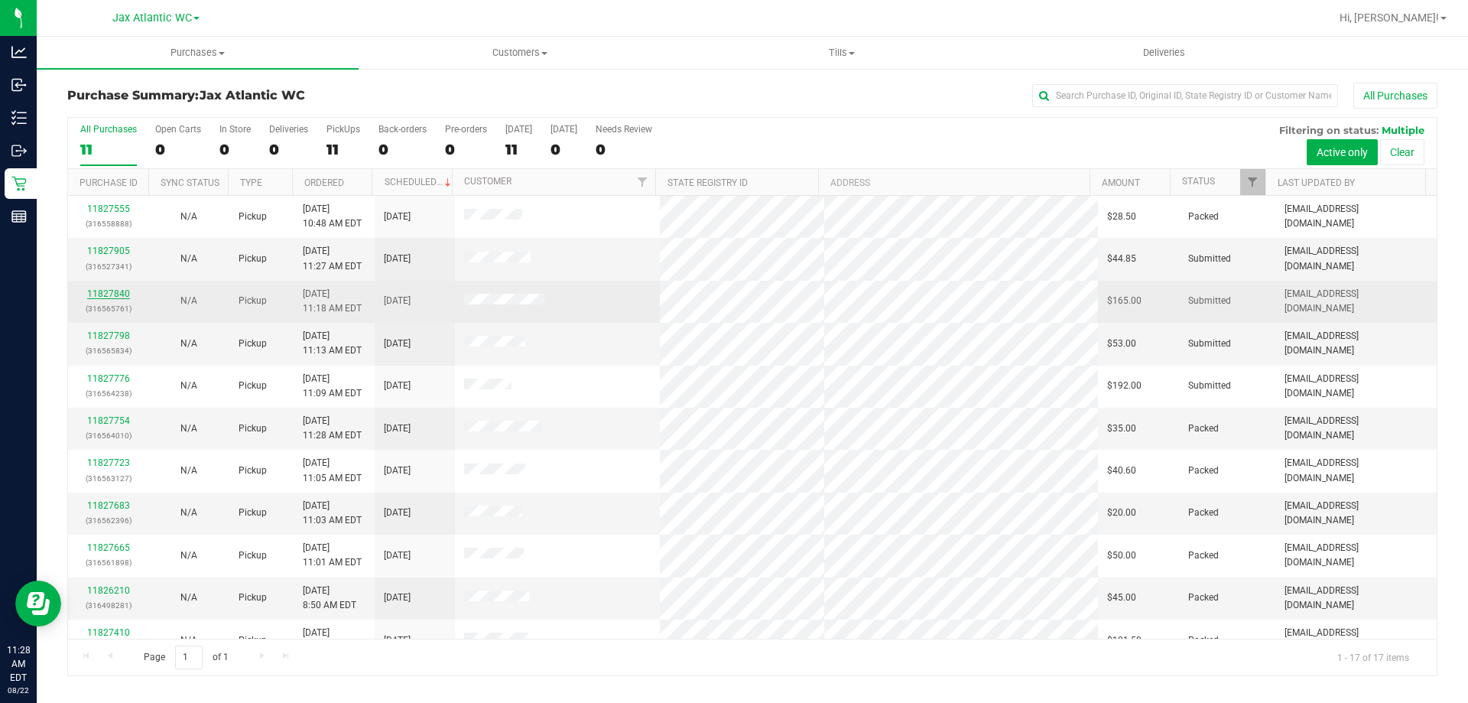
click at [111, 293] on link "11827840" at bounding box center [108, 293] width 43 height 11
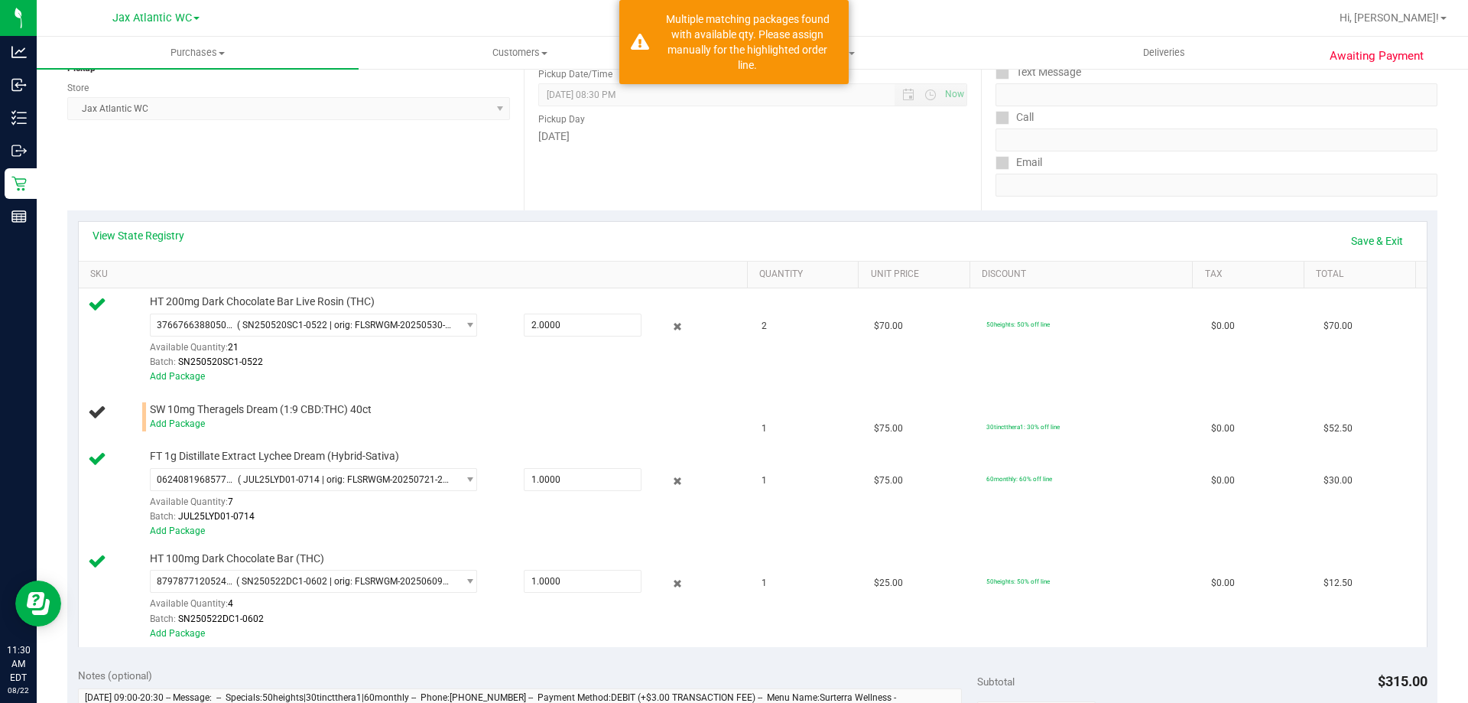
scroll to position [229, 0]
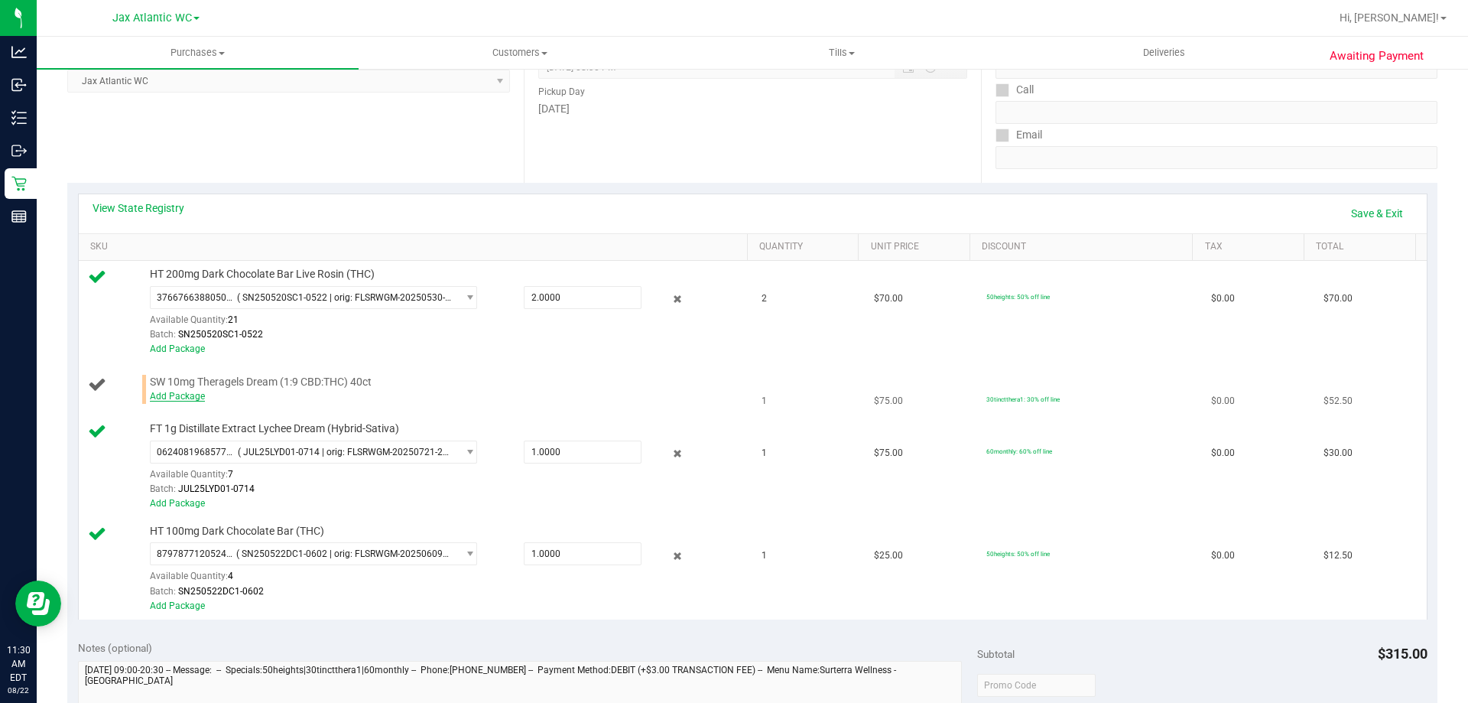
drag, startPoint x: 137, startPoint y: 385, endPoint x: 161, endPoint y: 396, distance: 26.3
click at [141, 389] on div "SW 10mg Theragels Dream (1:9 CBD:THC) 40ct Add Package" at bounding box center [416, 389] width 656 height 29
click at [169, 396] on link "Add Package" at bounding box center [177, 396] width 55 height 11
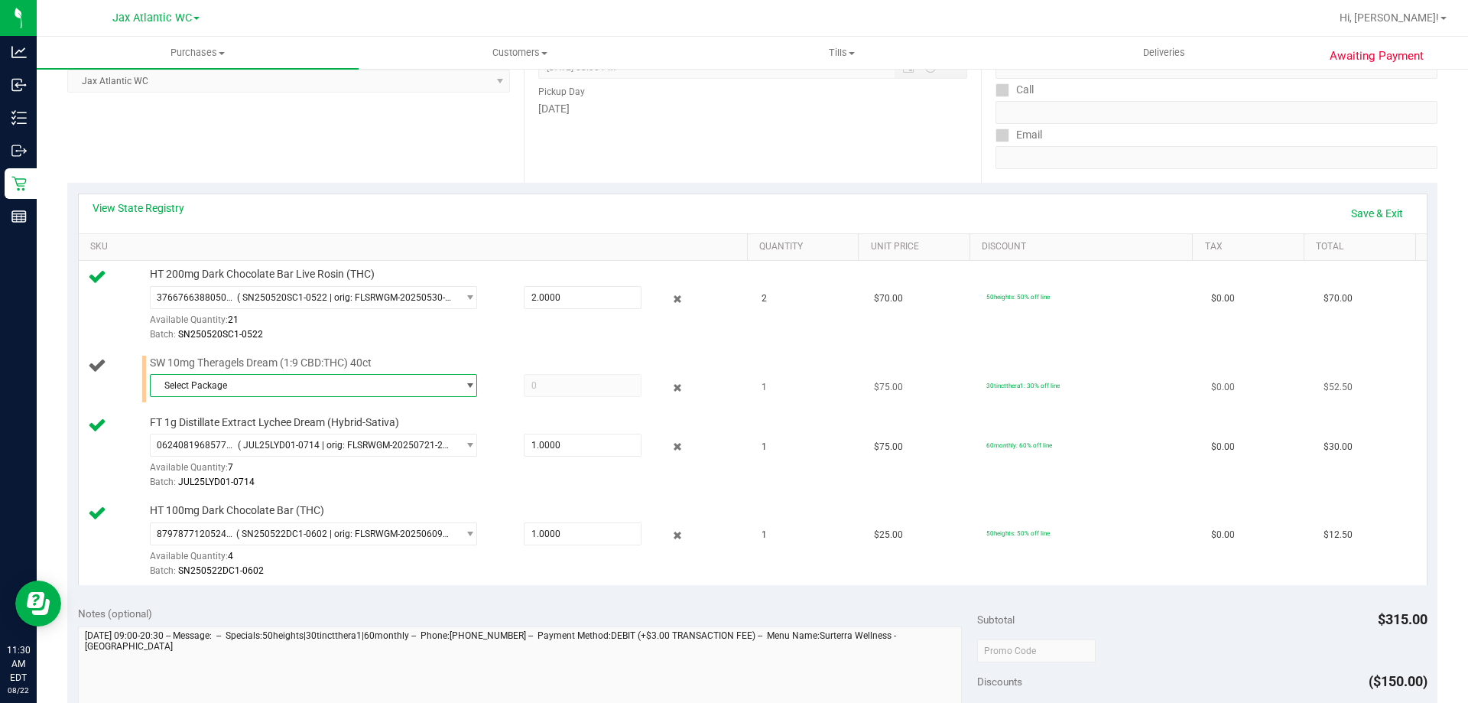
click at [439, 390] on span "Select Package" at bounding box center [304, 385] width 307 height 21
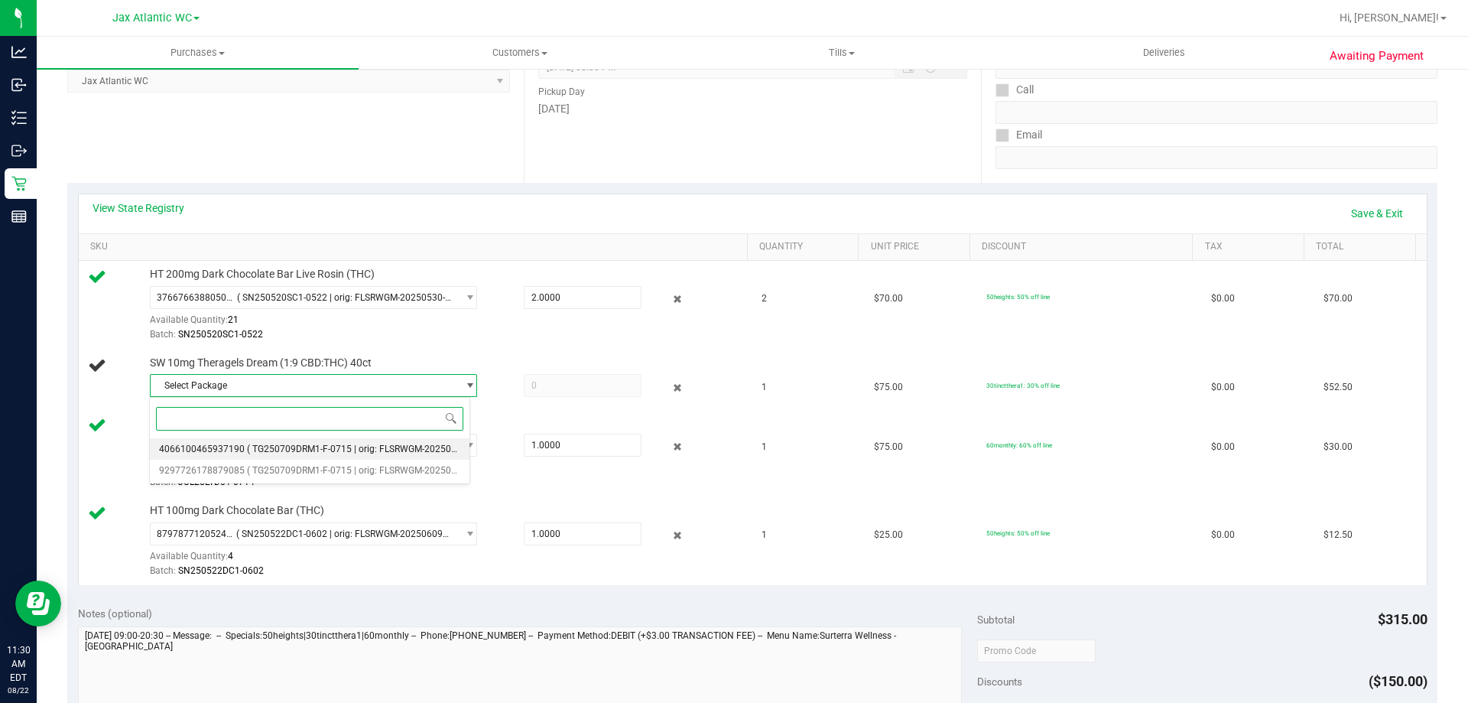
click at [353, 457] on li "4066100465937190 ( TG250709DRM1-F-0715 | orig: FLSRWGM-20250722-101 )" at bounding box center [310, 448] width 320 height 21
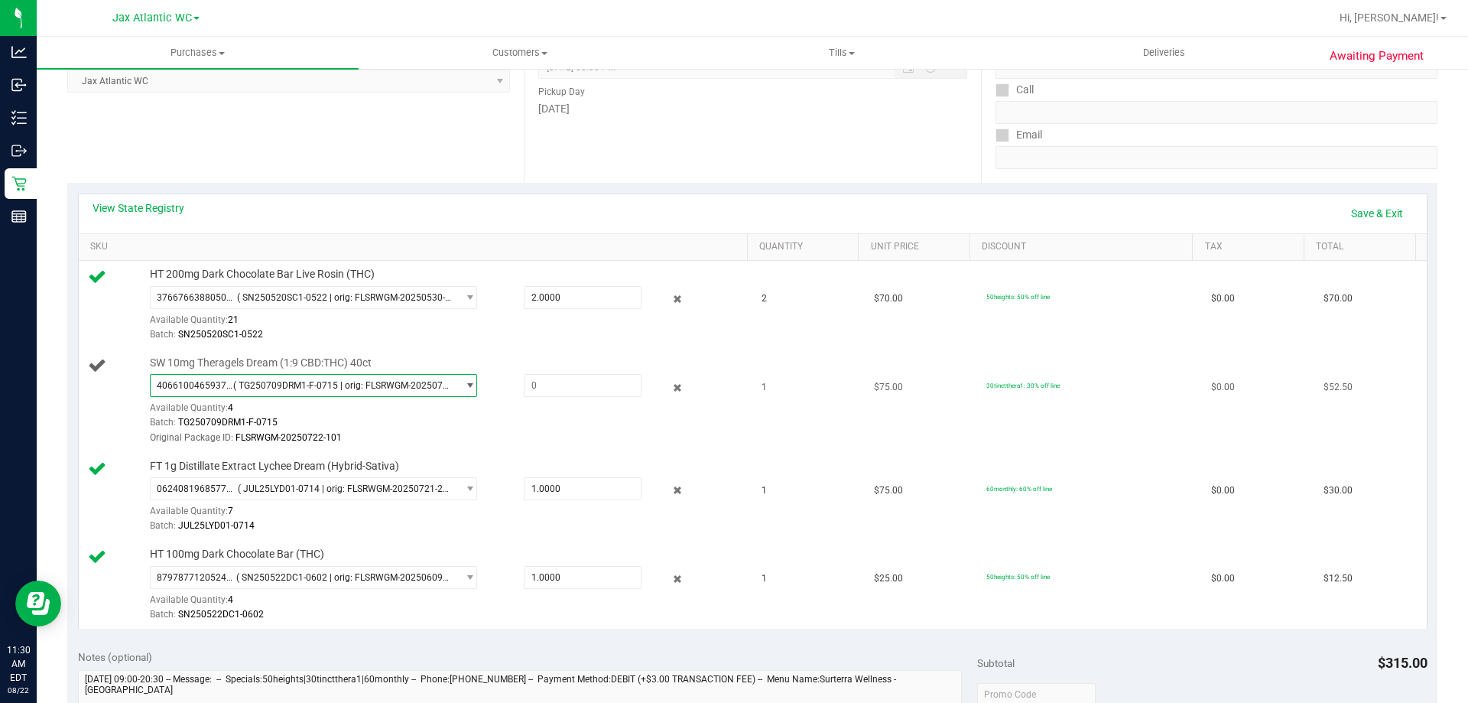
click at [425, 376] on span "4066100465937190 ( TG250709DRM1-F-0715 | orig: FLSRWGM-20250722-101 )" at bounding box center [304, 385] width 307 height 21
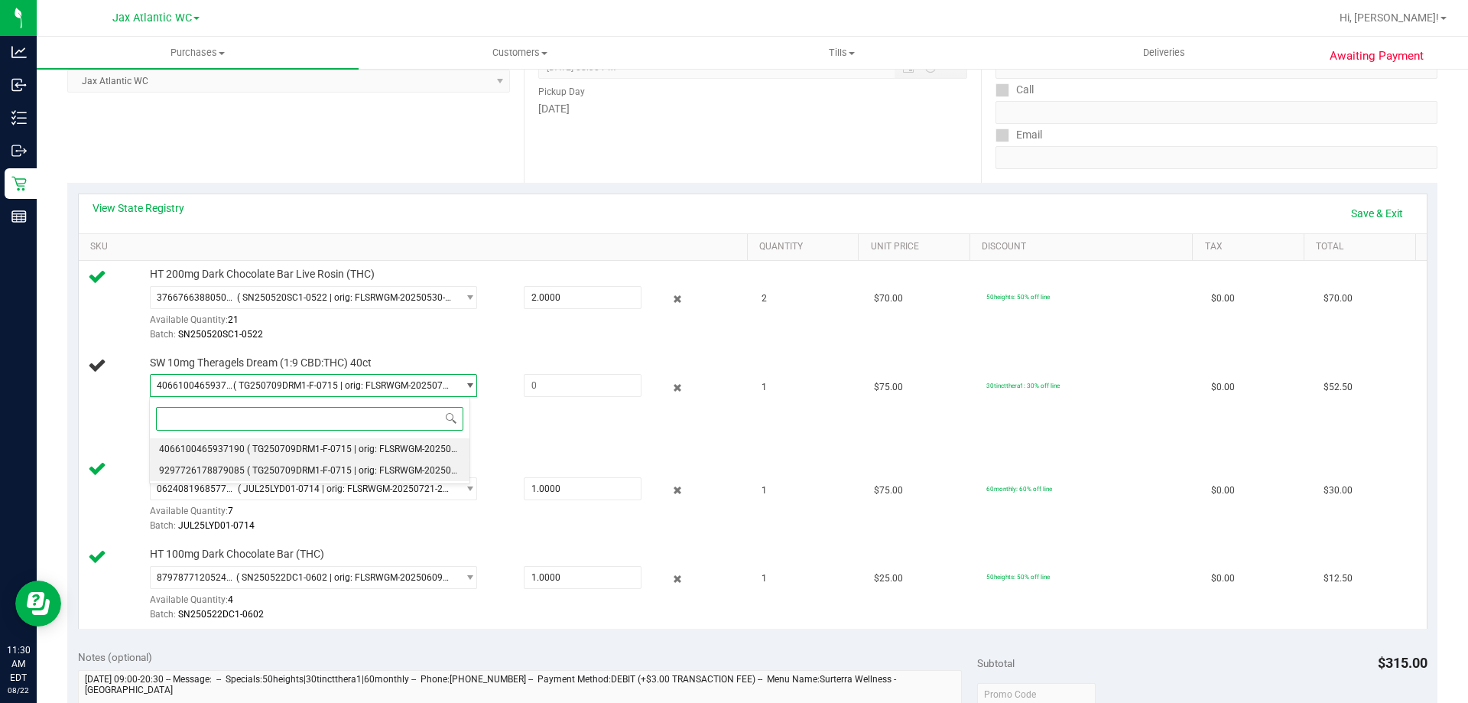
click at [382, 463] on li "9297726178879085 ( TG250709DRM1-F-0715 | orig: FLSRWGM-20250722-039 )" at bounding box center [310, 470] width 320 height 21
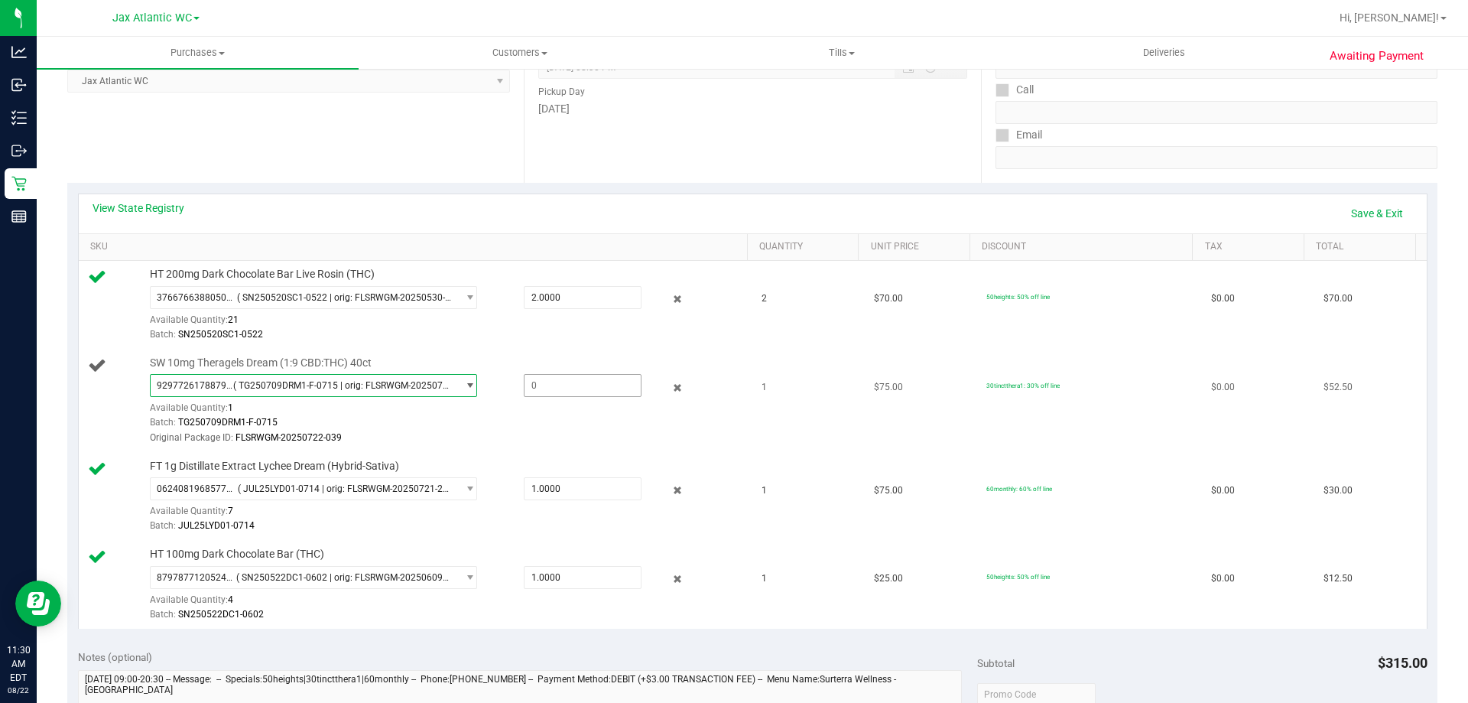
drag, startPoint x: 540, startPoint y: 388, endPoint x: 532, endPoint y: 402, distance: 15.7
click at [541, 389] on span at bounding box center [583, 385] width 118 height 23
type input "1"
type input "1.0000"
drag, startPoint x: 730, startPoint y: 354, endPoint x: 743, endPoint y: 355, distance: 13.8
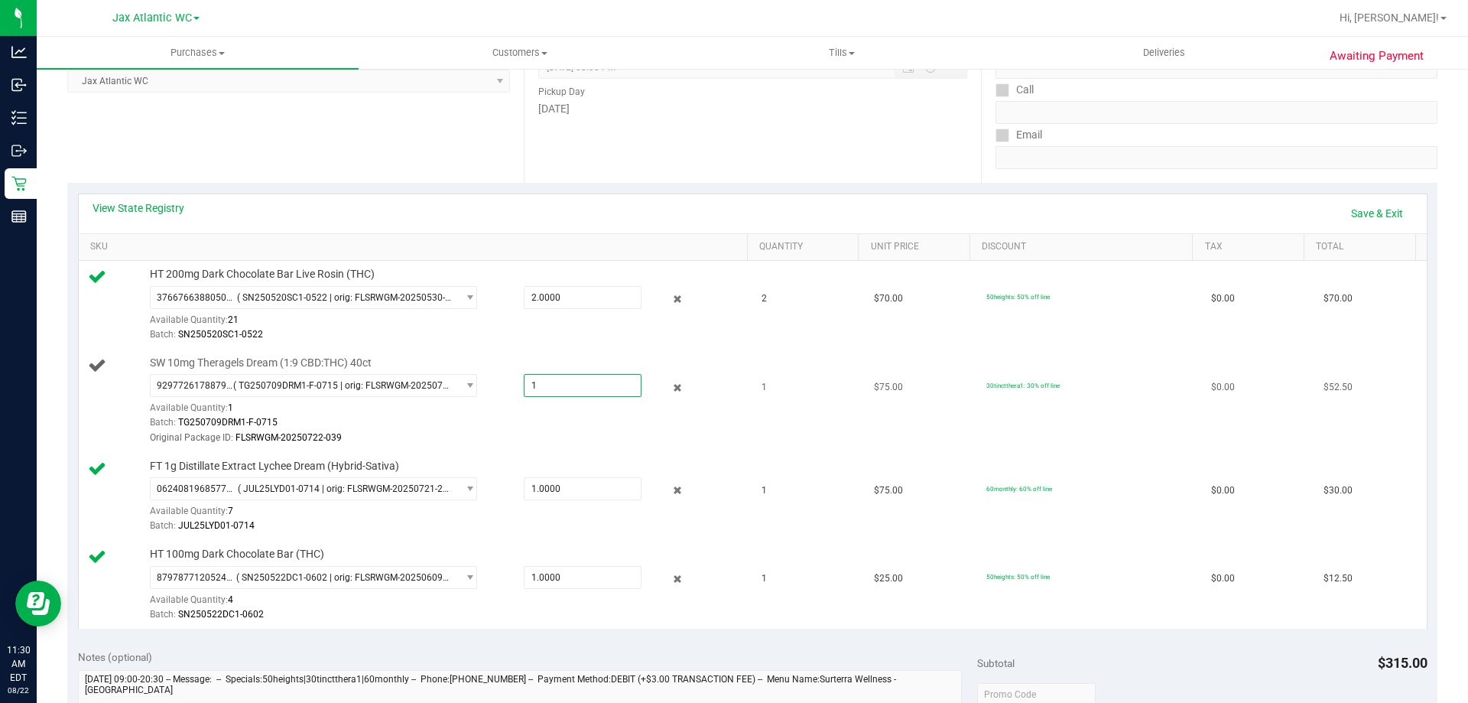
click at [730, 353] on td "SW 10mg Theragels Dream (1:9 CBD:THC) 40ct 9297726178879085 ( TG250709DRM1-F-07…" at bounding box center [416, 401] width 675 height 103
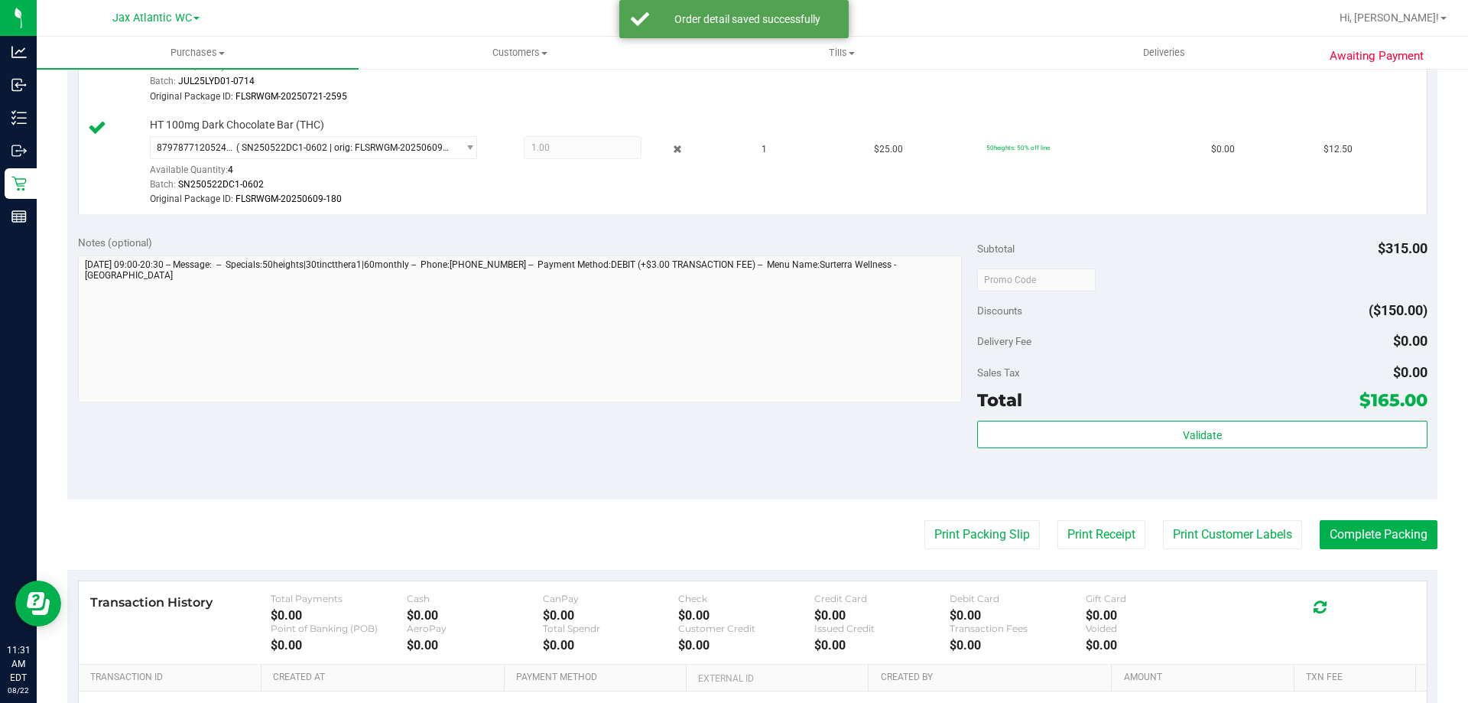
click at [1290, 411] on div "Total $165.00" at bounding box center [1202, 400] width 450 height 28
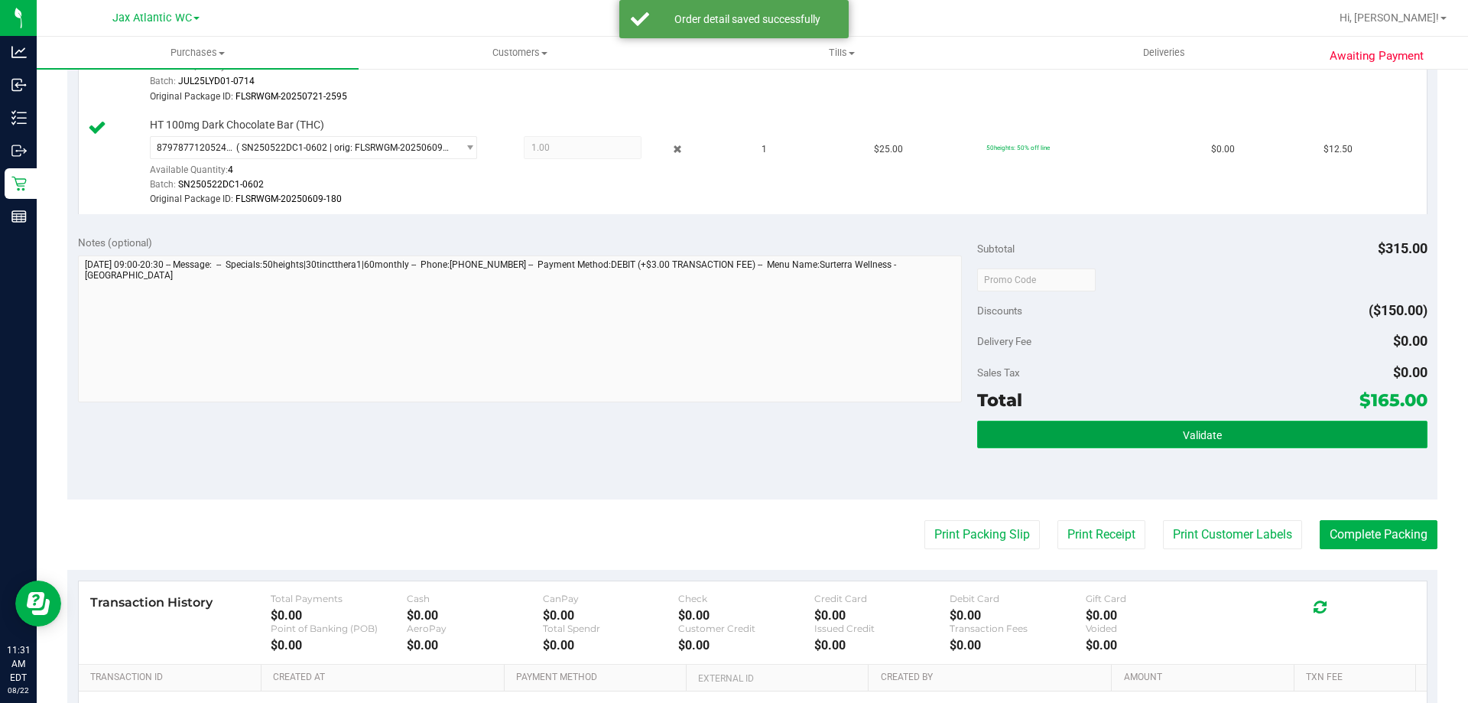
click at [1273, 431] on button "Validate" at bounding box center [1202, 435] width 450 height 28
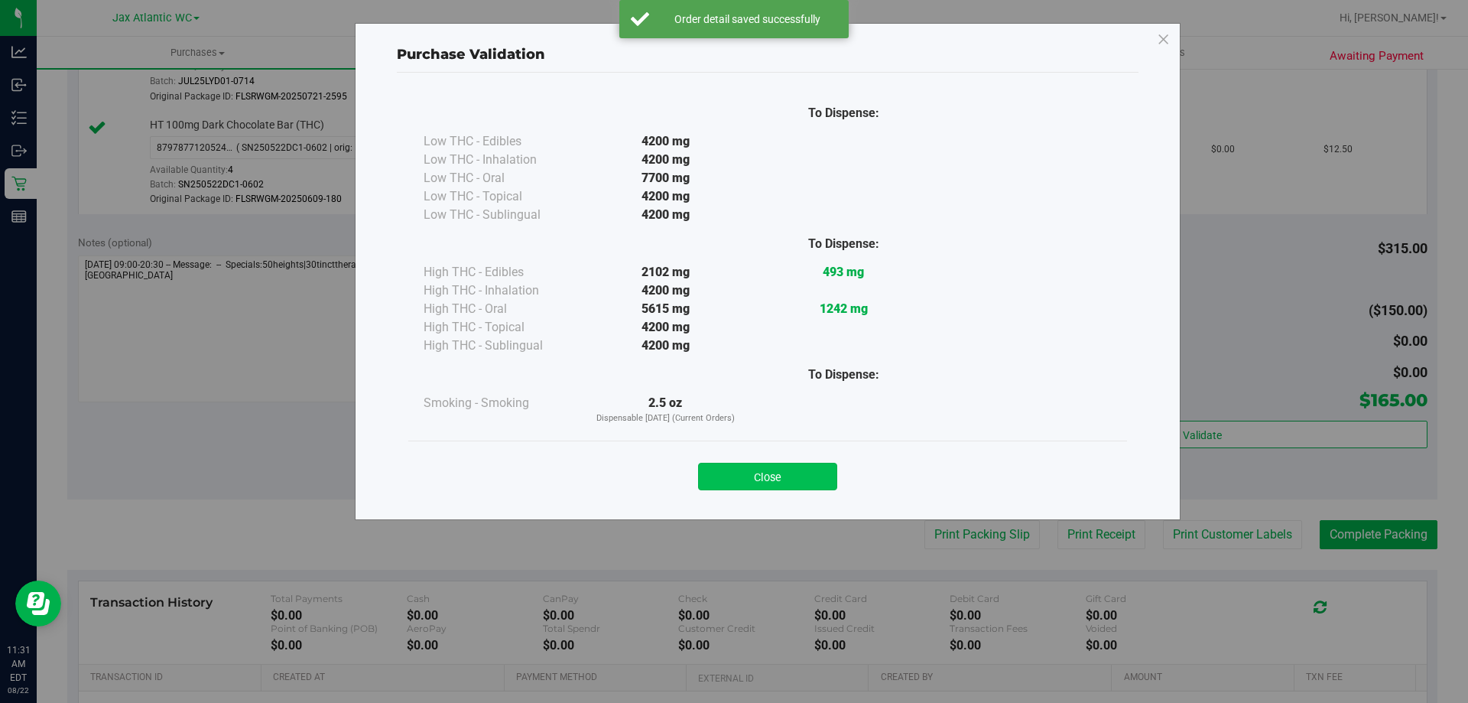
click at [743, 467] on button "Close" at bounding box center [767, 477] width 139 height 28
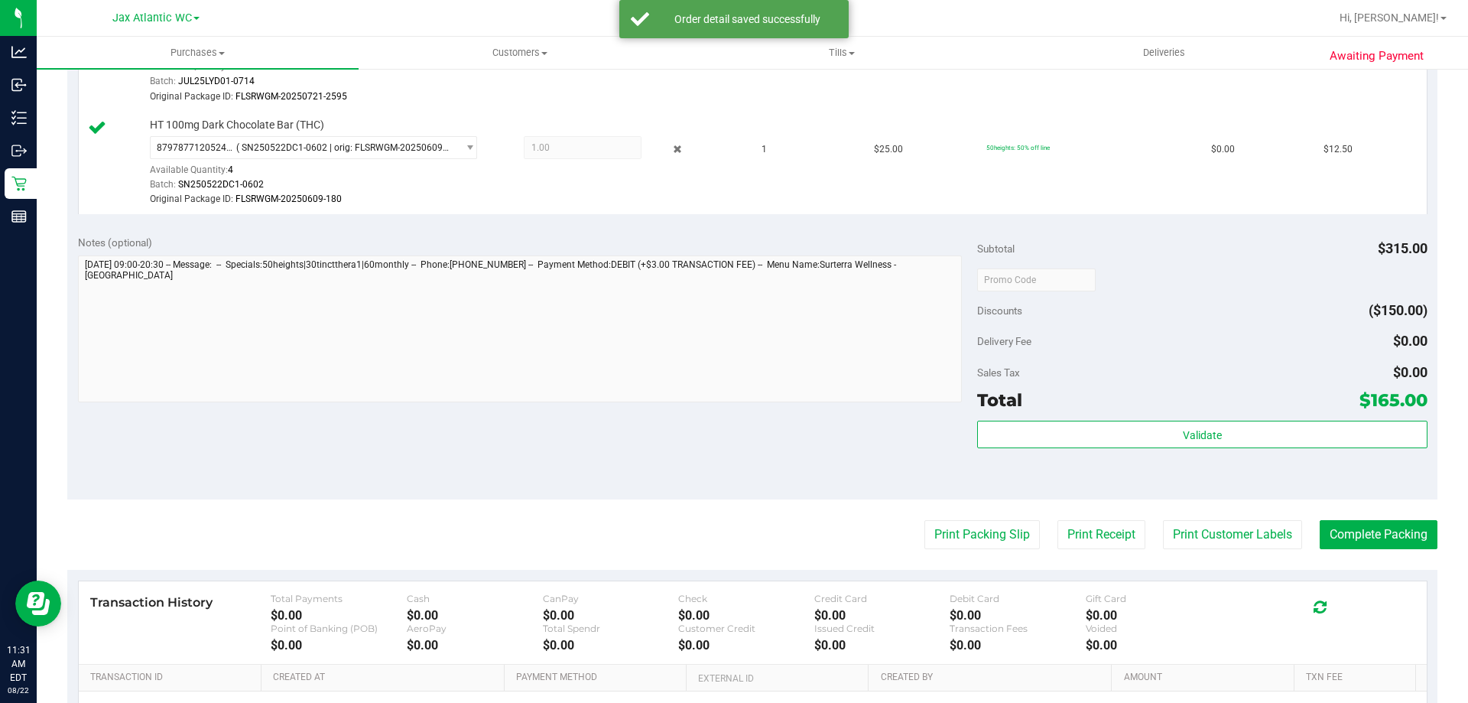
click at [929, 519] on purchase-details "Back Edit Purchase Cancel Purchase View Profile # 11827840 BioTrack ID: - Submi…" at bounding box center [752, 125] width 1371 height 1462
click at [962, 535] on button "Print Packing Slip" at bounding box center [982, 534] width 115 height 29
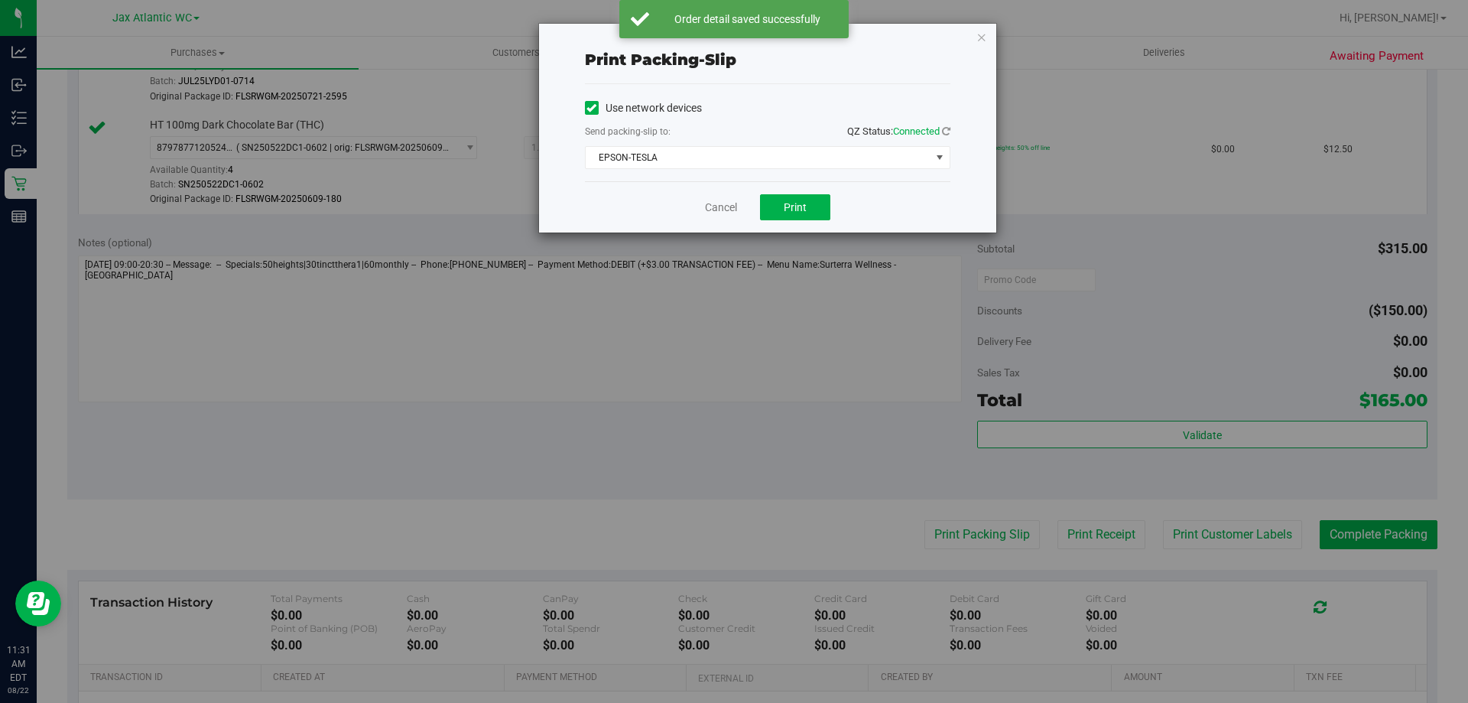
click at [811, 193] on div "Cancel Print" at bounding box center [768, 206] width 366 height 51
click at [809, 207] on button "Print" at bounding box center [795, 207] width 70 height 26
click at [723, 203] on link "Cancel" at bounding box center [721, 208] width 32 height 16
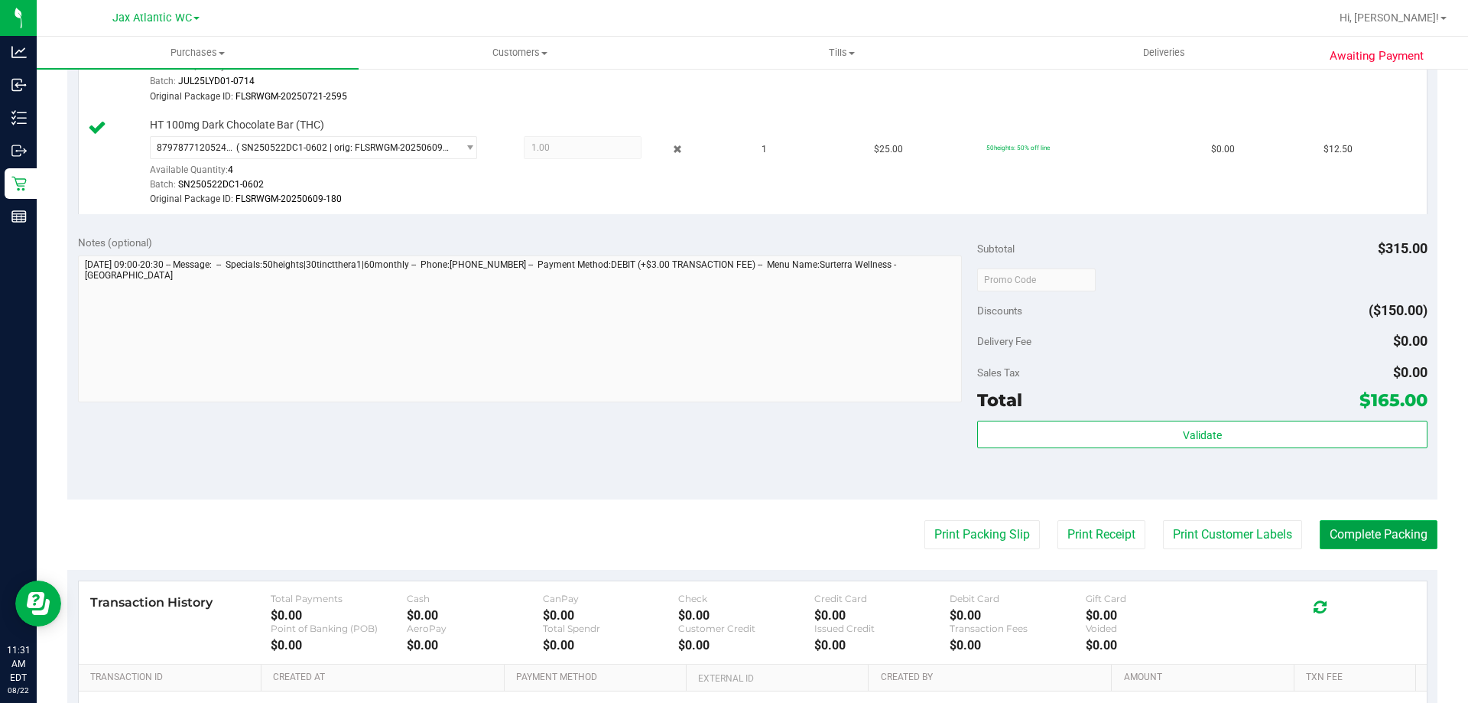
click at [1345, 528] on button "Complete Packing" at bounding box center [1379, 534] width 118 height 29
click at [912, 532] on button "Print Packing Slip" at bounding box center [969, 534] width 115 height 29
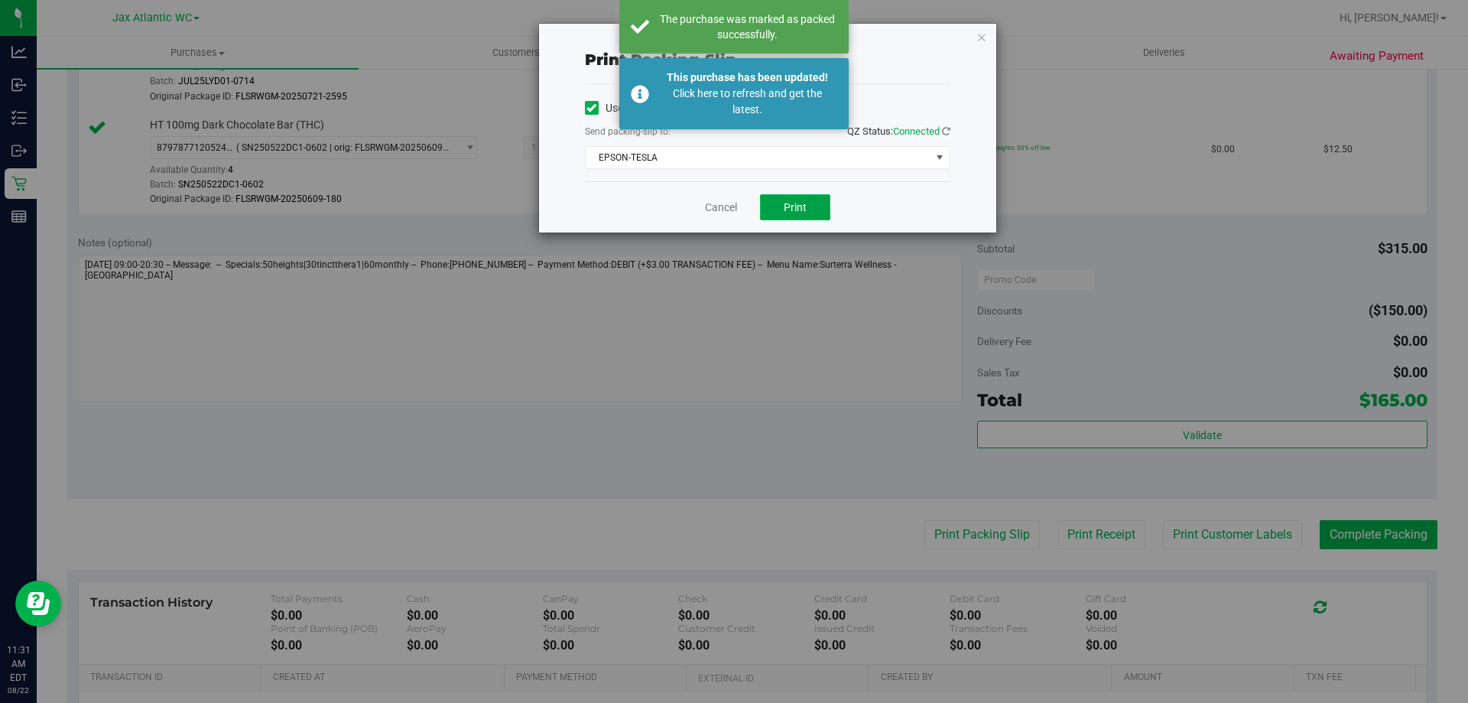
click at [816, 208] on button "Print" at bounding box center [795, 207] width 70 height 26
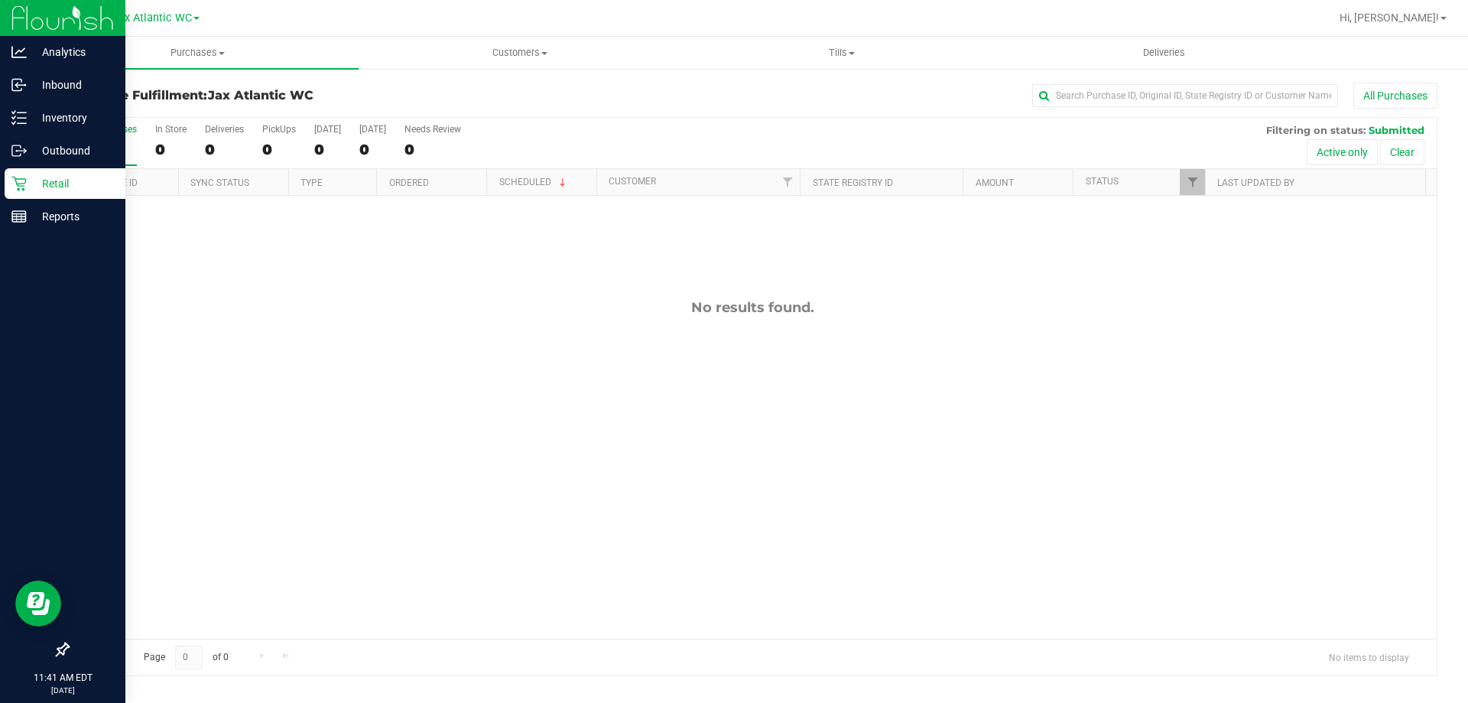
click at [47, 178] on p "Retail" at bounding box center [73, 183] width 92 height 18
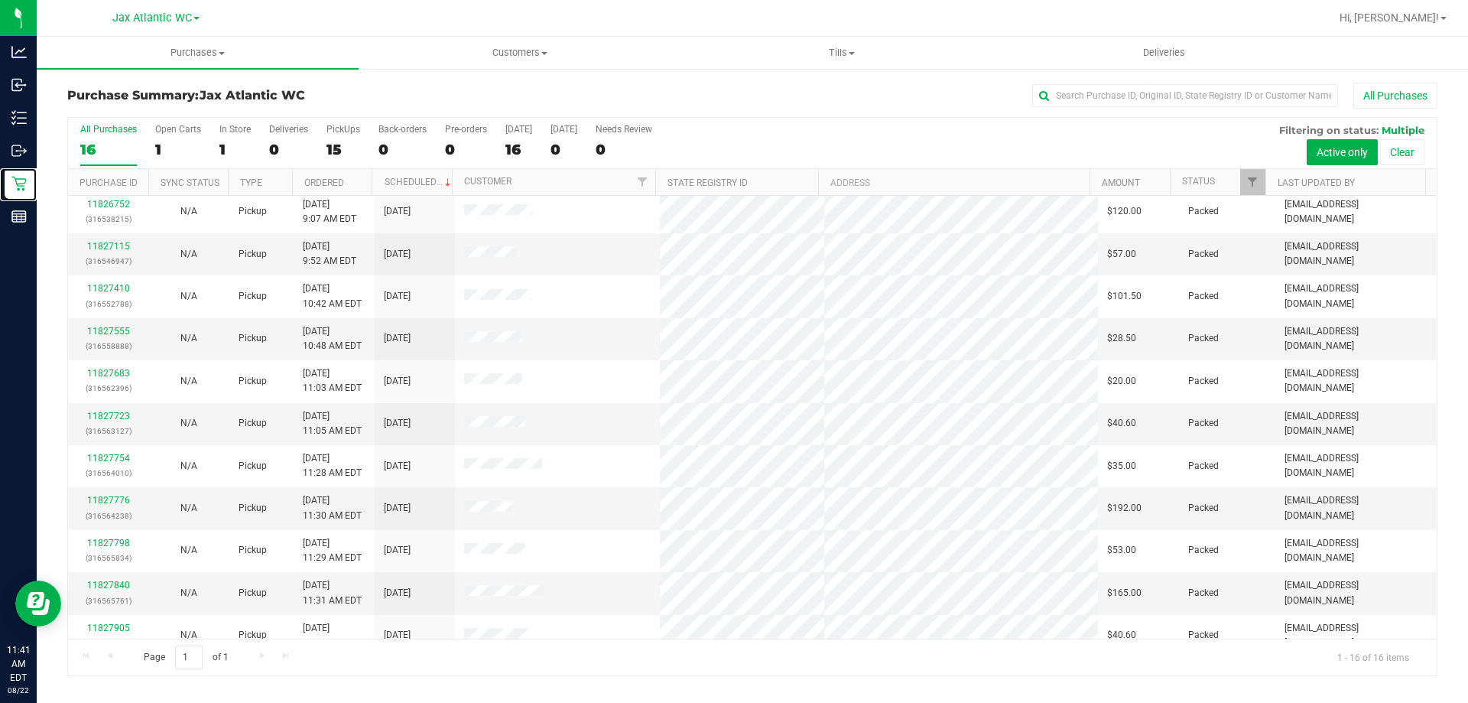
scroll to position [235, 0]
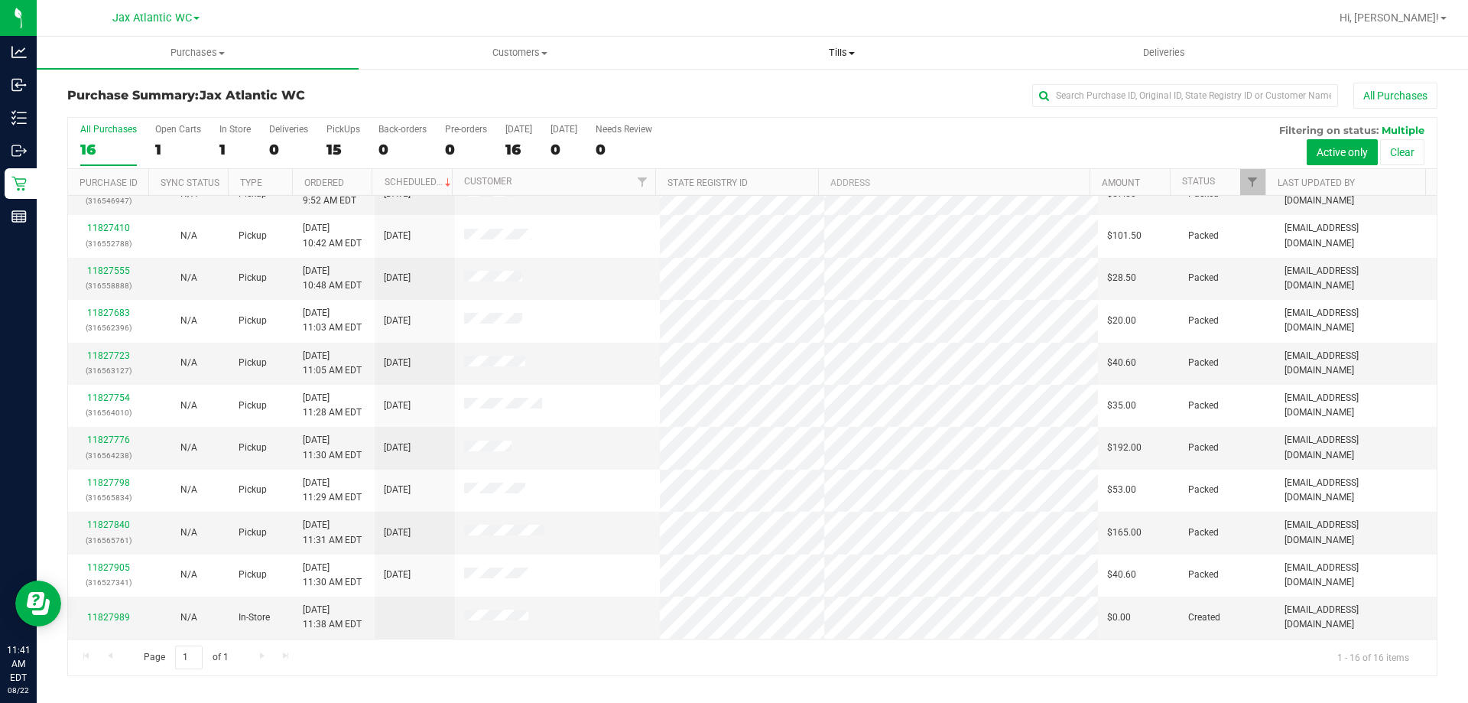
click at [854, 54] on span at bounding box center [852, 53] width 6 height 3
click at [747, 88] on span "Manage tills" at bounding box center [732, 92] width 103 height 13
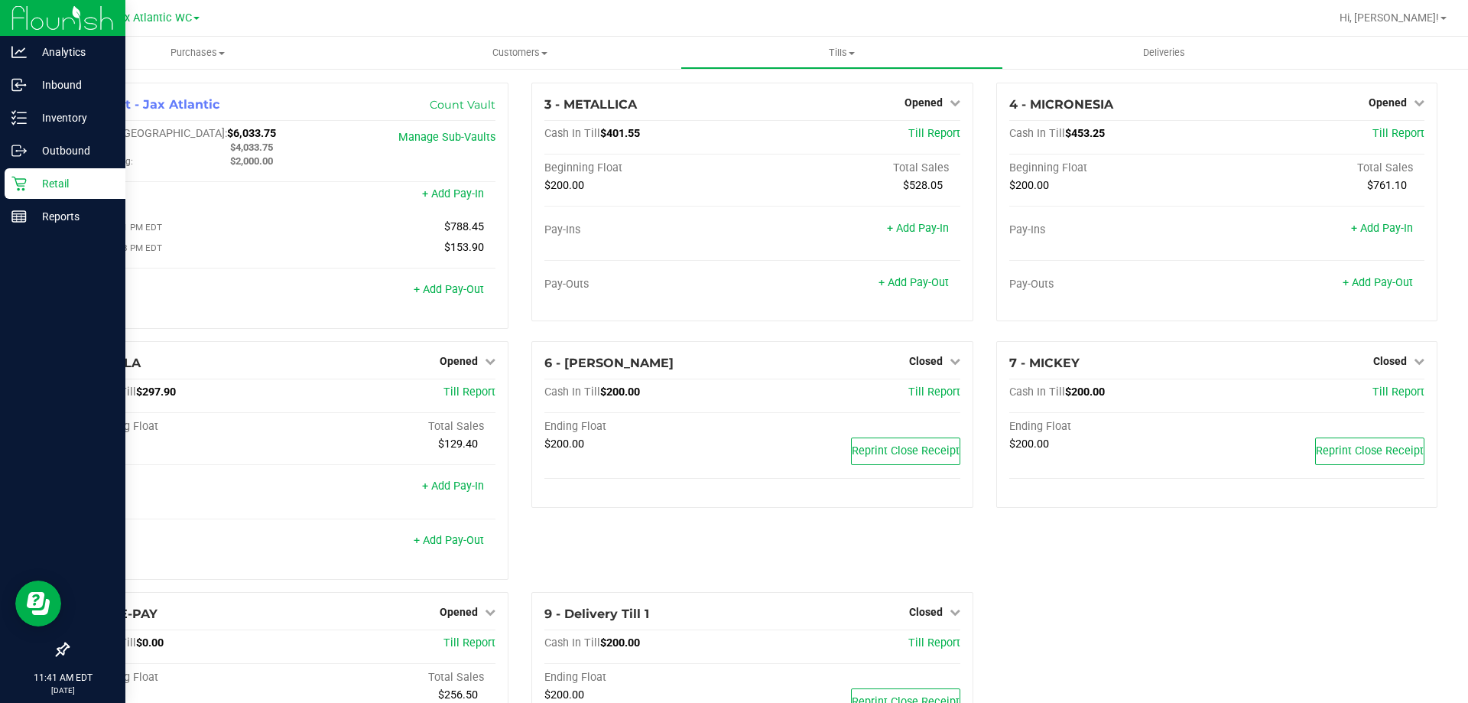
click at [23, 185] on icon at bounding box center [18, 183] width 15 height 15
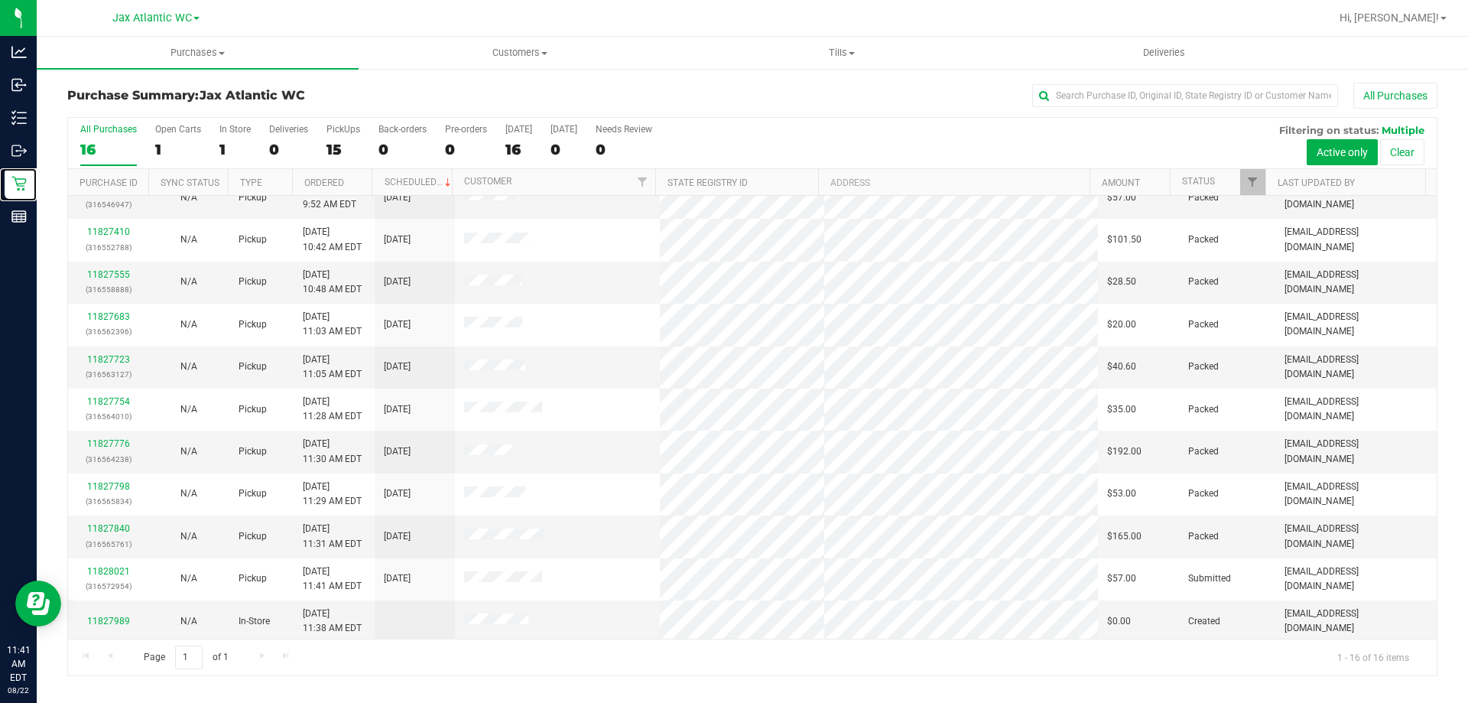
scroll to position [235, 0]
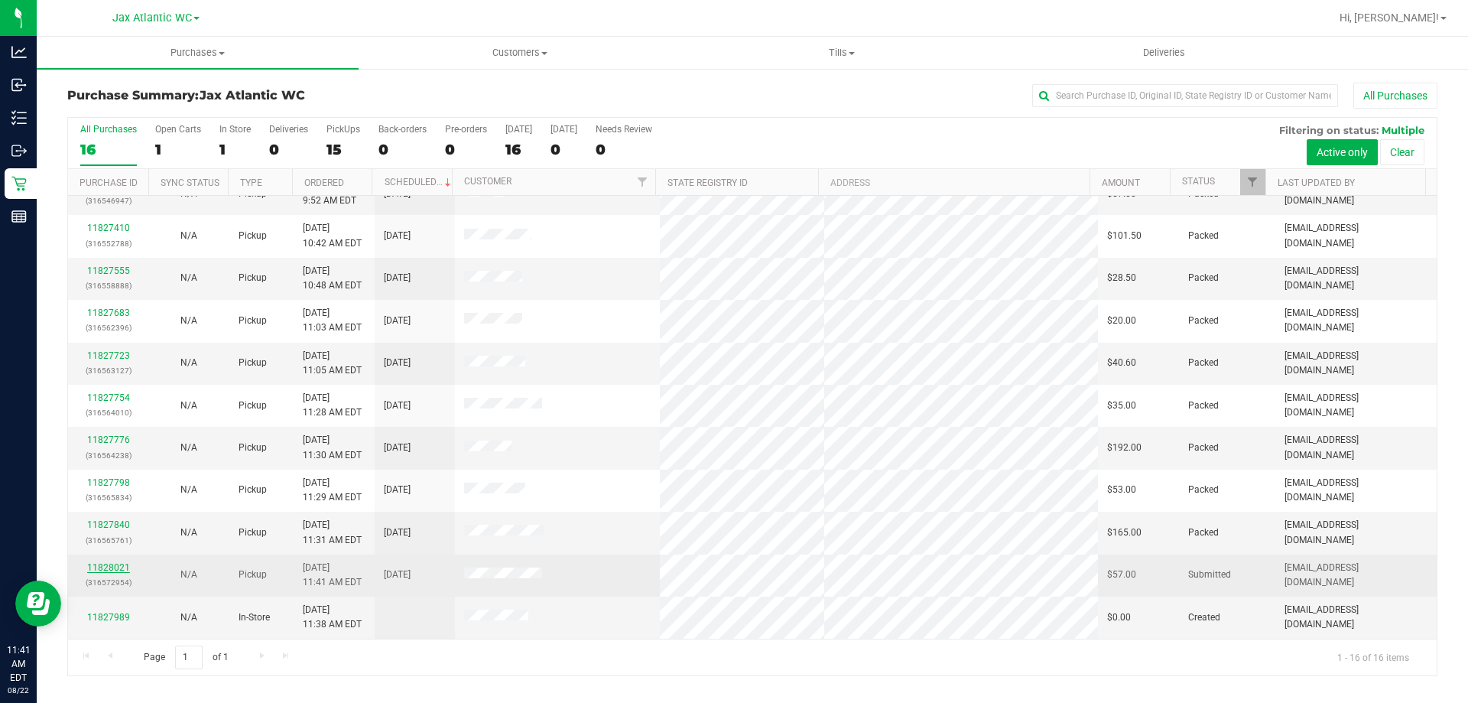
click at [125, 571] on link "11828021" at bounding box center [108, 567] width 43 height 11
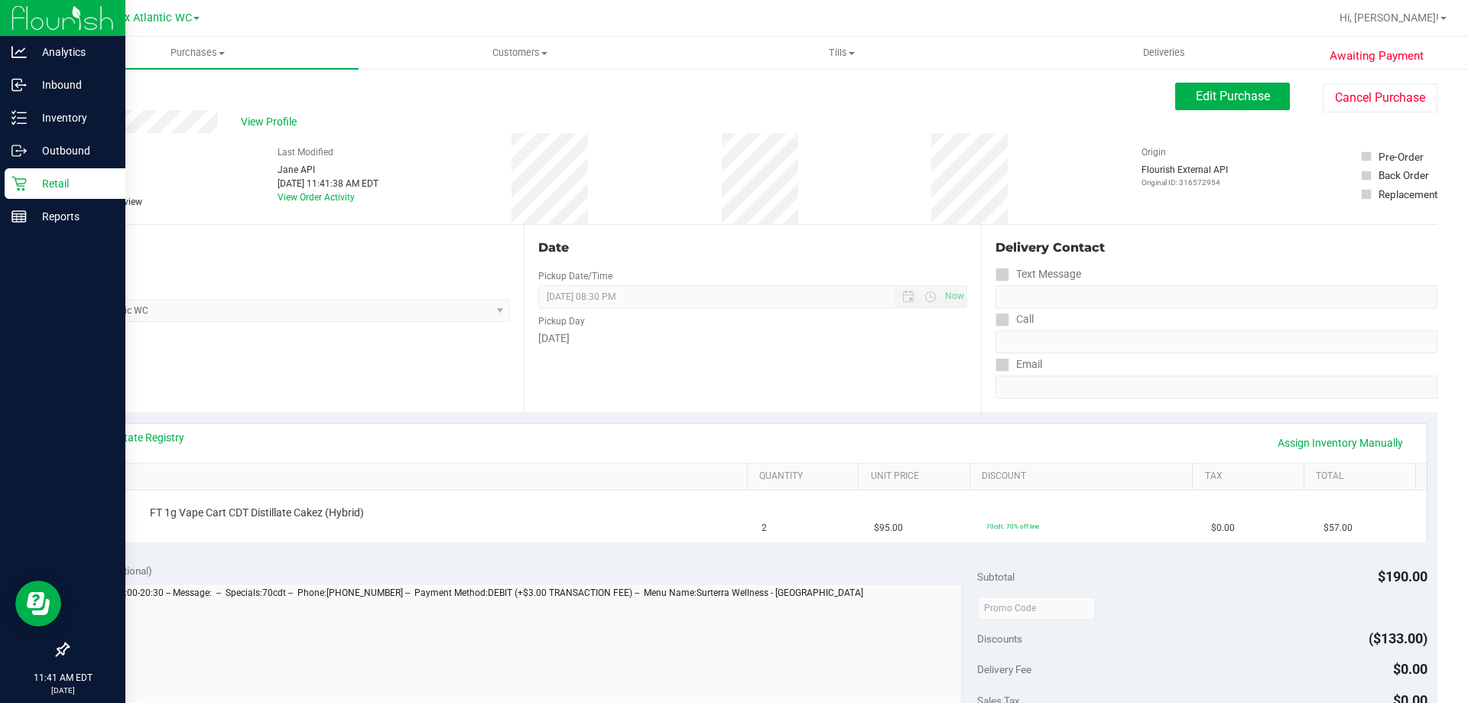
click at [23, 184] on icon at bounding box center [18, 183] width 15 height 15
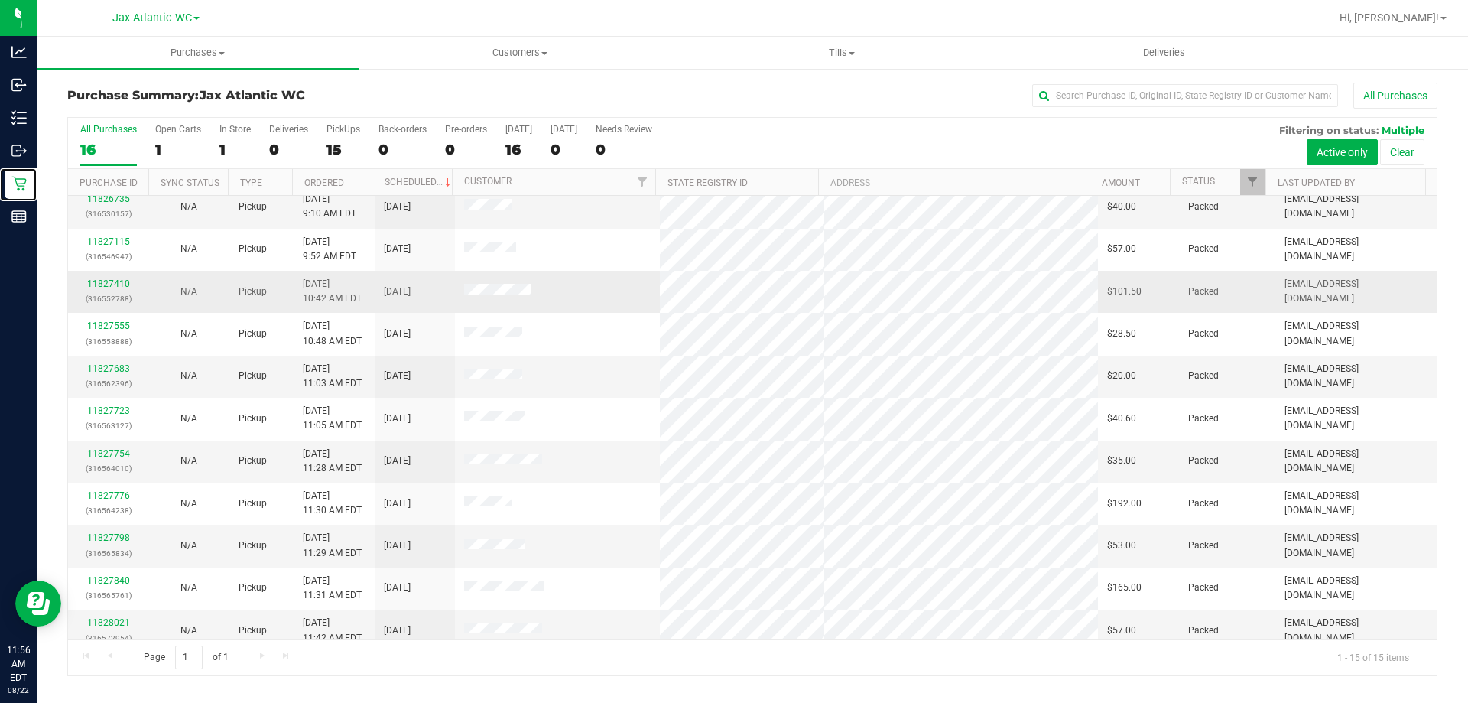
scroll to position [192, 0]
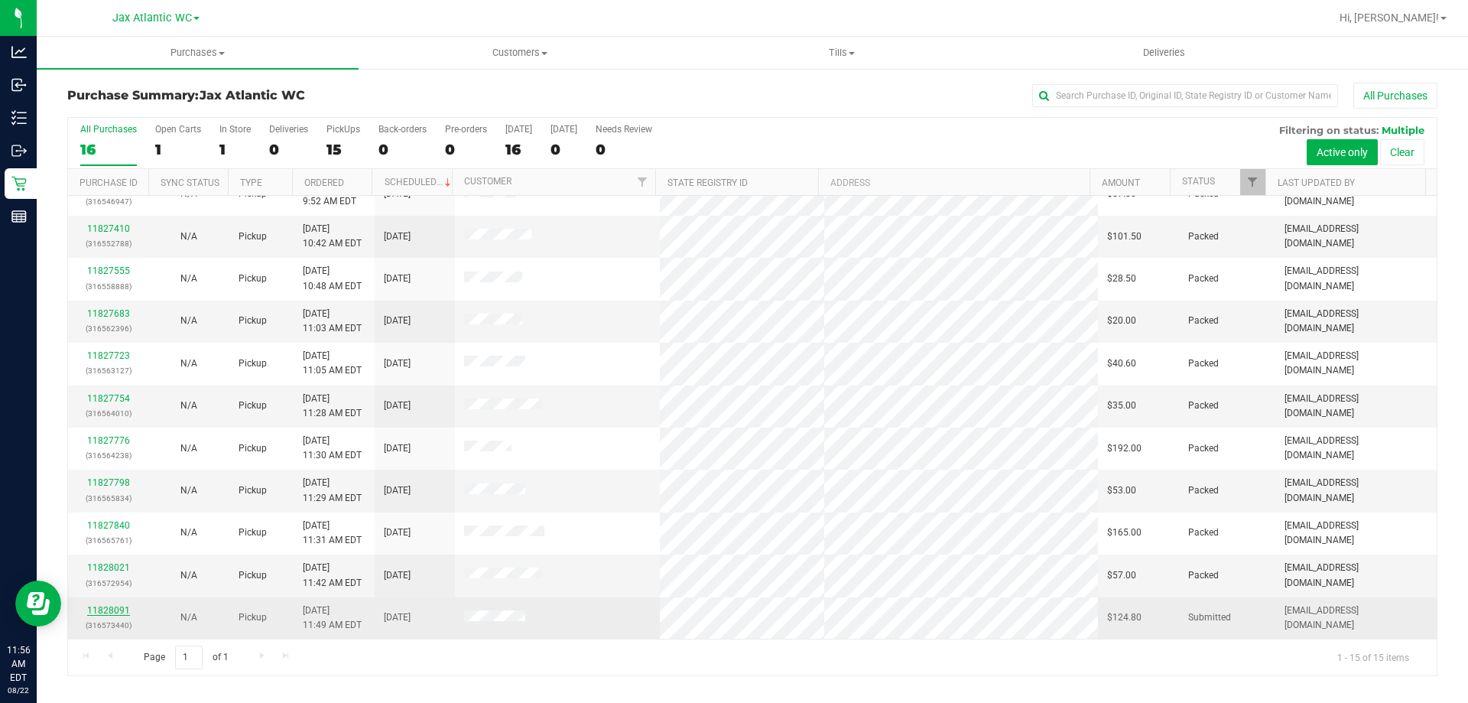
click at [109, 605] on link "11828091" at bounding box center [108, 610] width 43 height 11
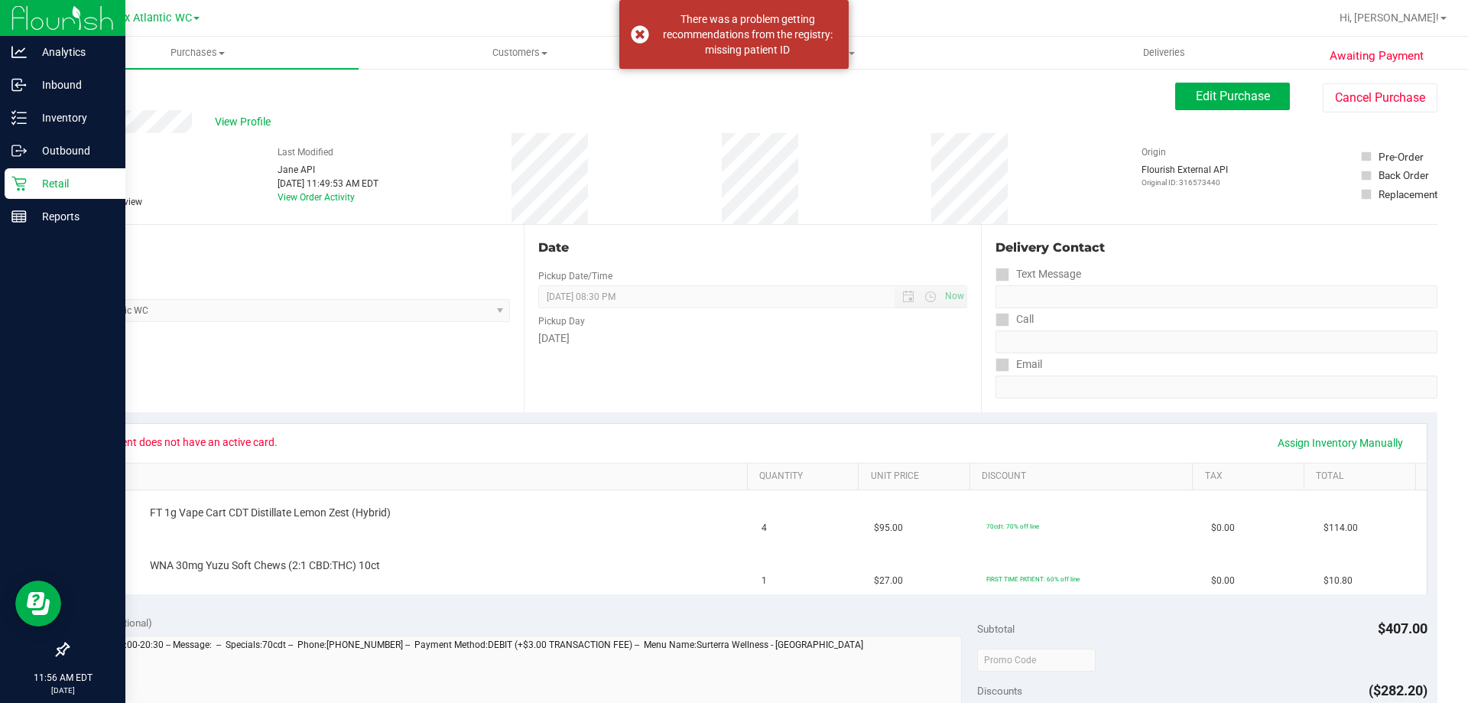
click at [49, 188] on p "Retail" at bounding box center [73, 183] width 92 height 18
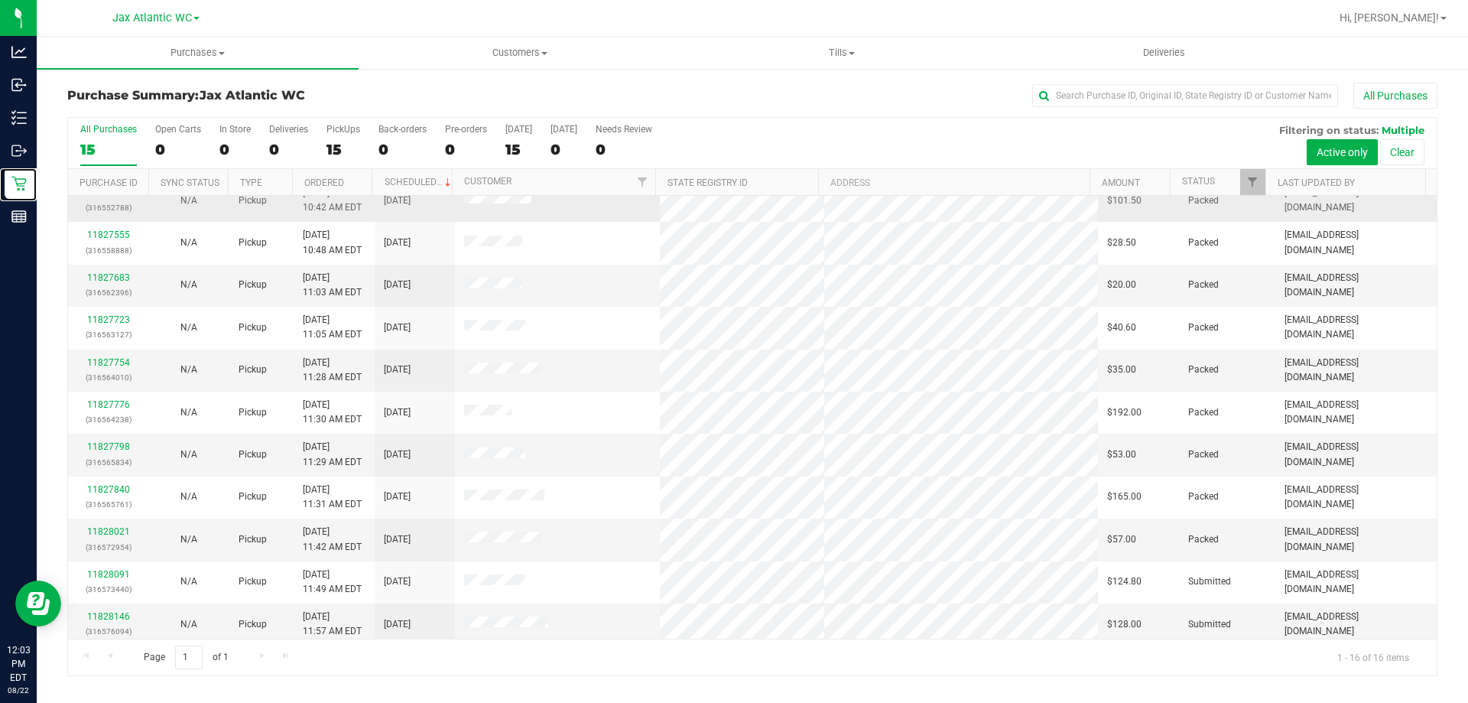
scroll to position [235, 0]
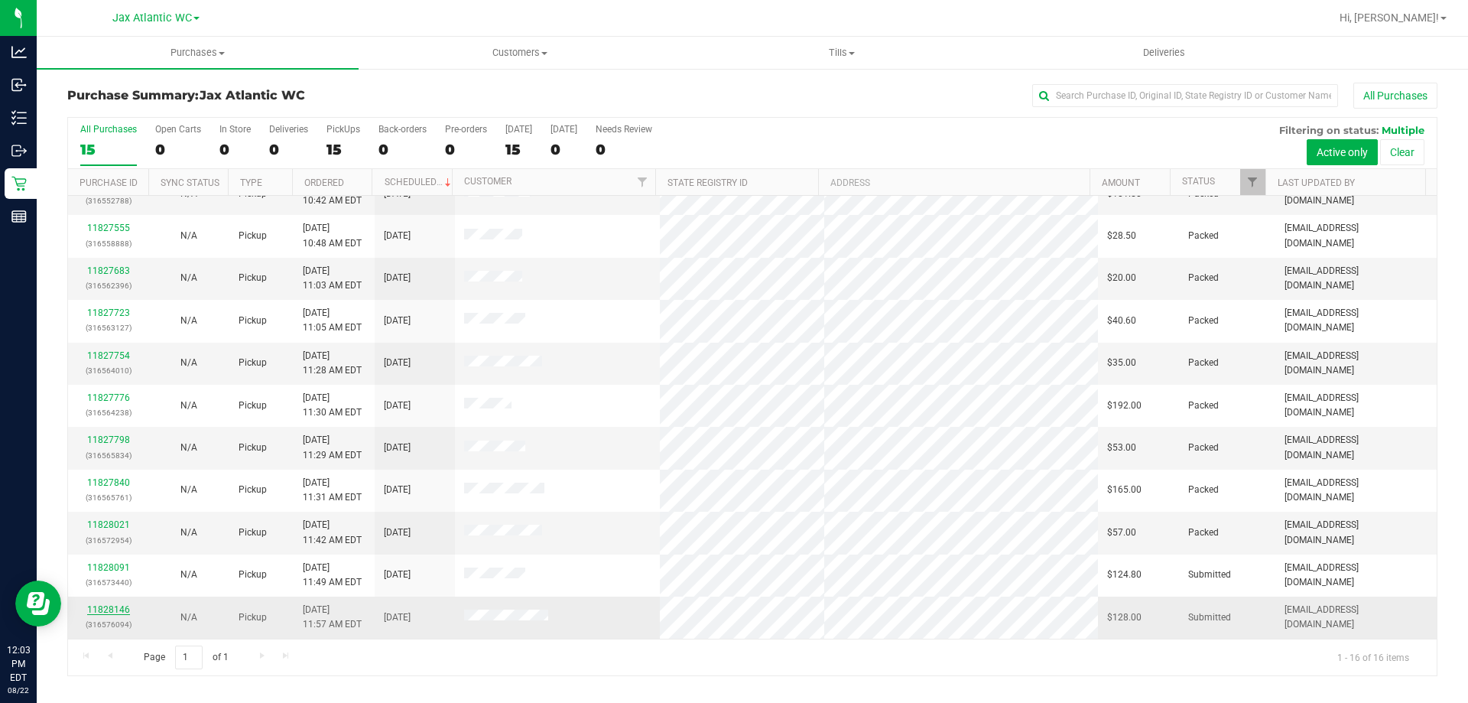
click at [96, 610] on link "11828146" at bounding box center [108, 609] width 43 height 11
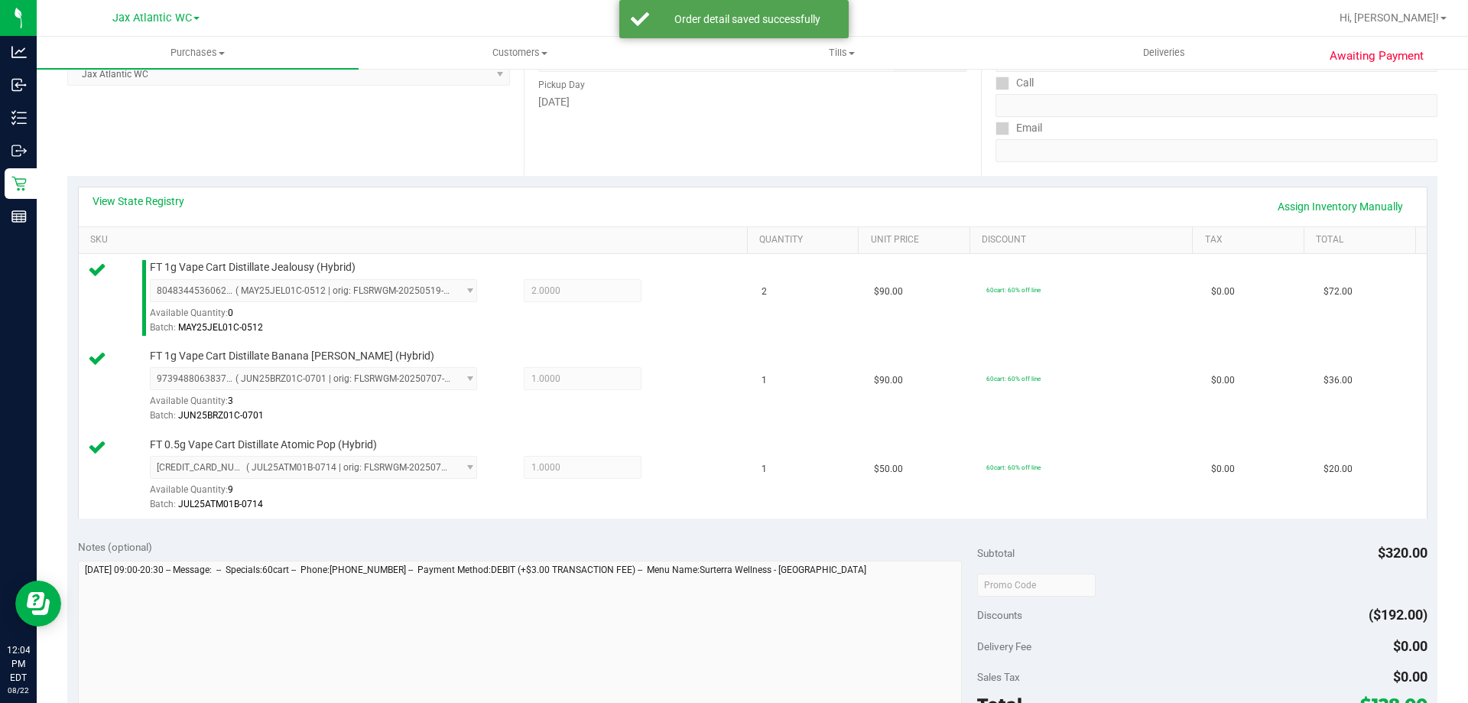
scroll to position [382, 0]
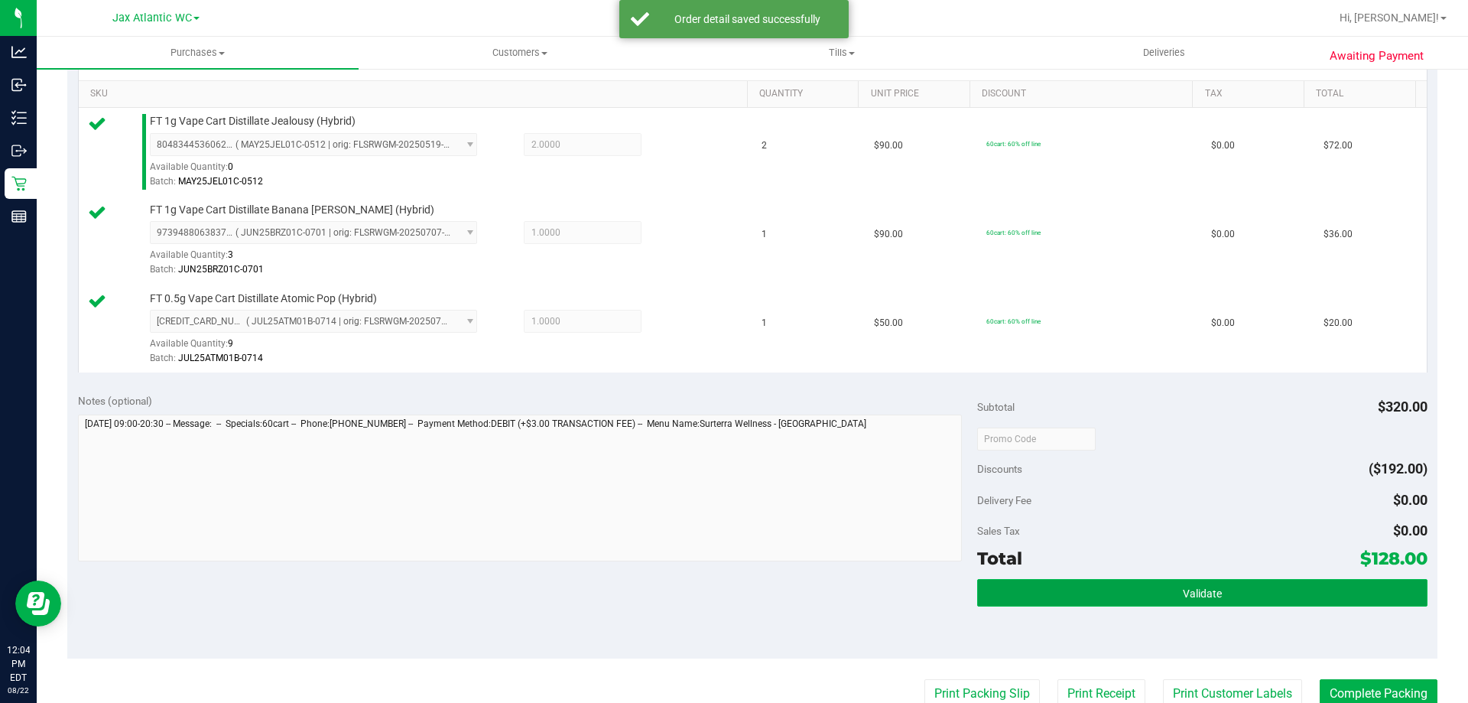
drag, startPoint x: 1113, startPoint y: 590, endPoint x: 1101, endPoint y: 579, distance: 15.7
click at [1111, 589] on button "Validate" at bounding box center [1202, 593] width 450 height 28
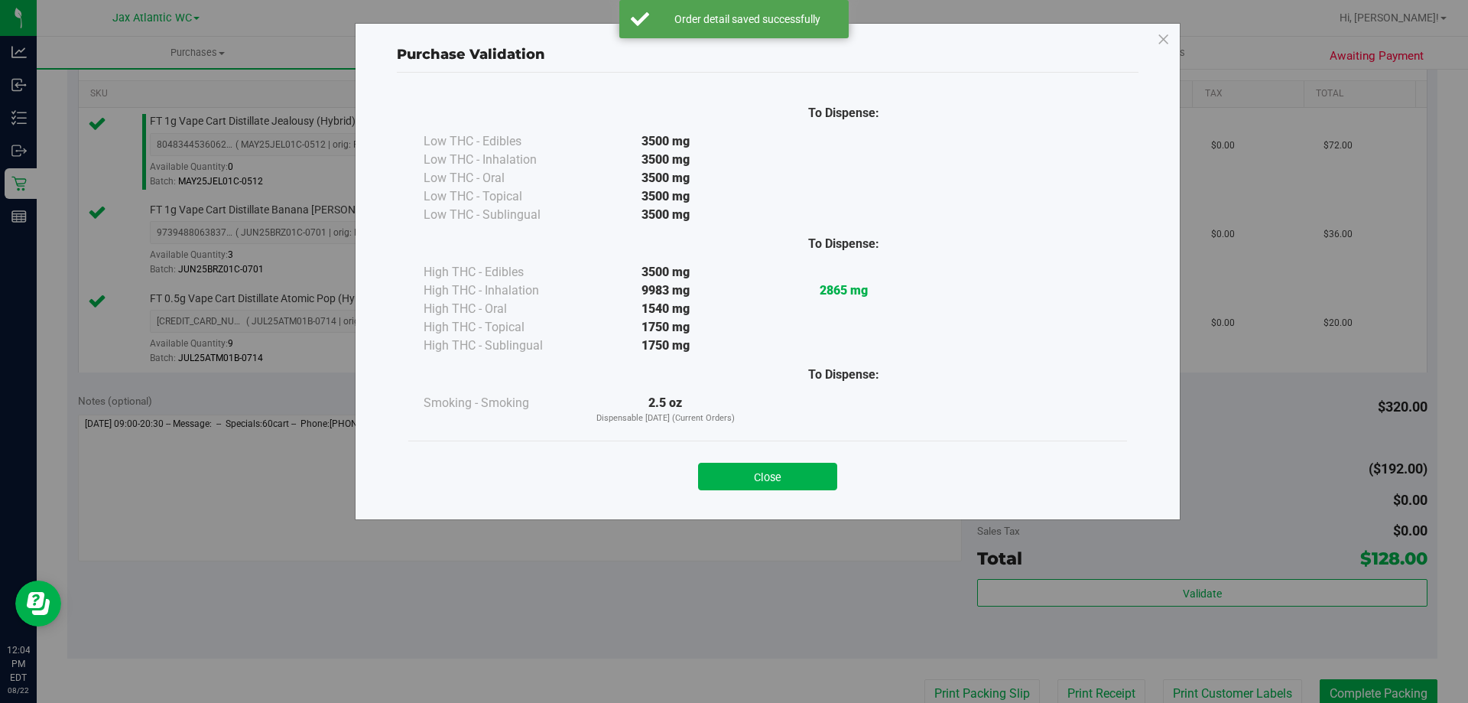
drag, startPoint x: 831, startPoint y: 464, endPoint x: 824, endPoint y: 471, distance: 9.7
click at [828, 469] on button "Close" at bounding box center [767, 477] width 139 height 28
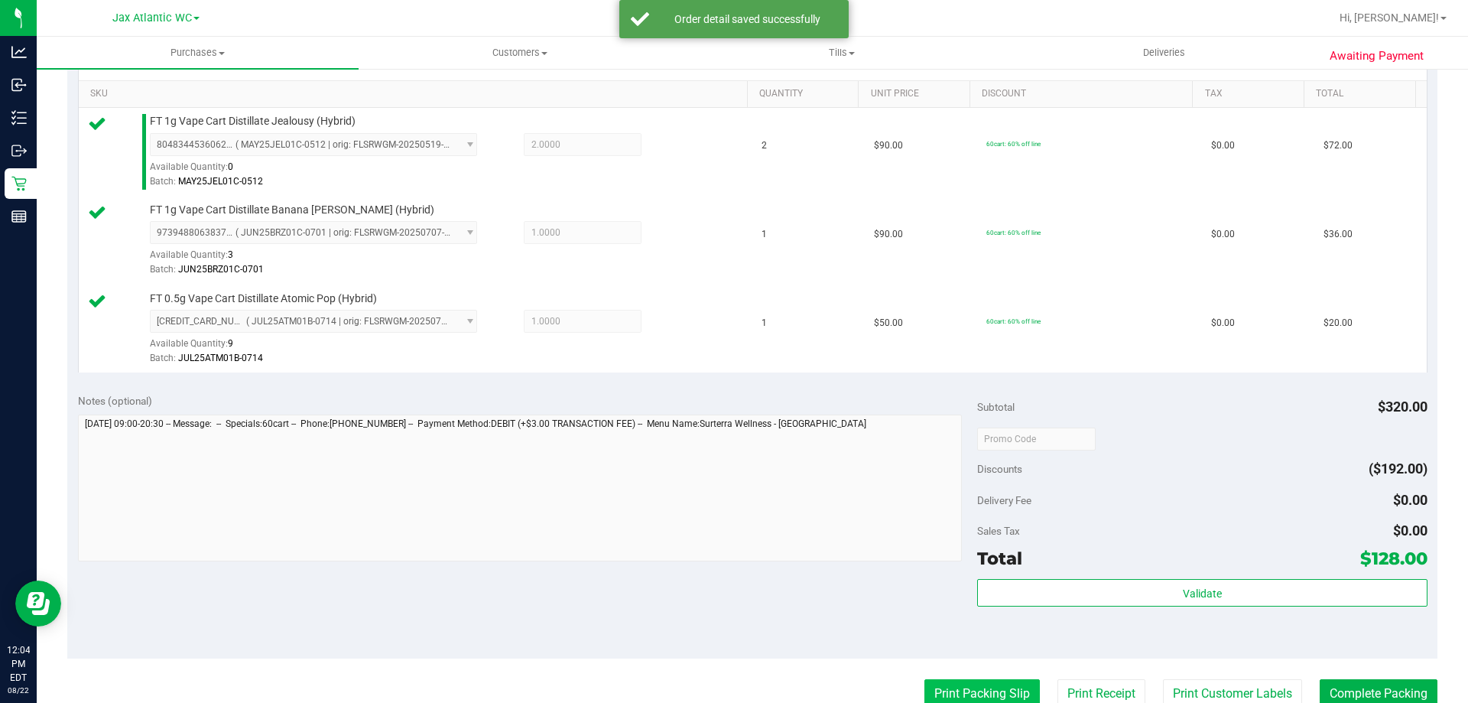
click at [1002, 692] on button "Print Packing Slip" at bounding box center [982, 693] width 115 height 29
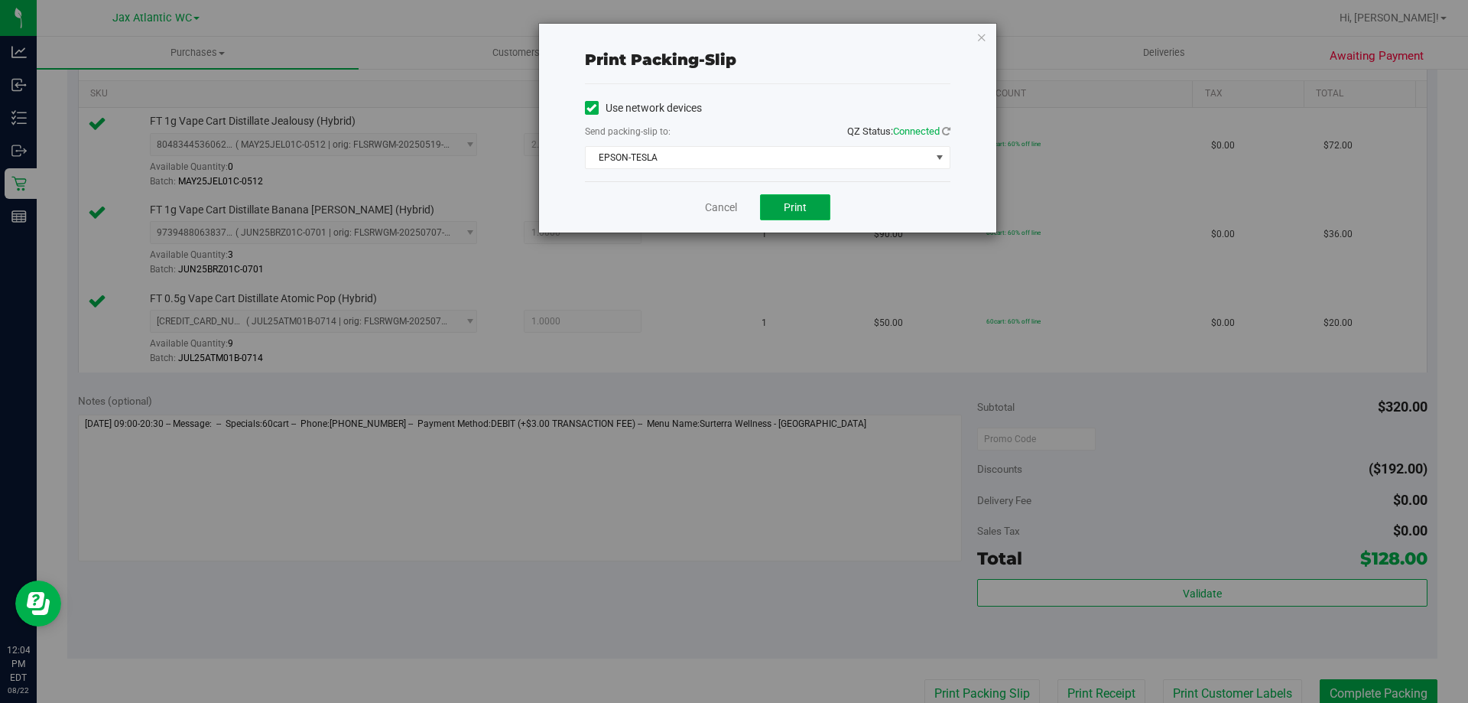
click at [791, 201] on span "Print" at bounding box center [795, 207] width 23 height 12
drag, startPoint x: 741, startPoint y: 191, endPoint x: 733, endPoint y: 219, distance: 28.6
click at [741, 193] on div "Cancel Print" at bounding box center [768, 206] width 366 height 51
click at [731, 222] on div "Cancel Print" at bounding box center [768, 206] width 366 height 51
drag, startPoint x: 694, startPoint y: 196, endPoint x: 701, endPoint y: 203, distance: 10.3
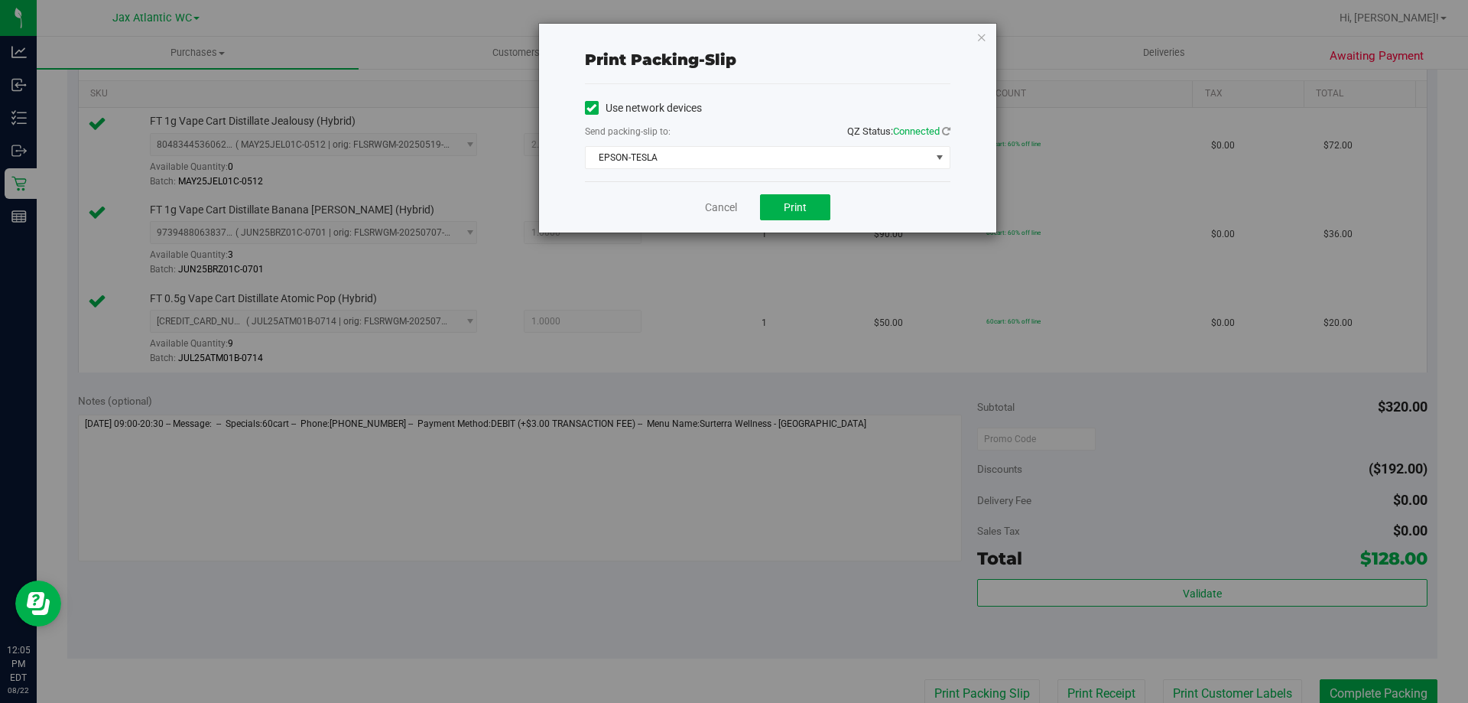
click at [695, 197] on div "Cancel Print" at bounding box center [768, 206] width 366 height 51
click at [708, 208] on link "Cancel" at bounding box center [721, 208] width 32 height 16
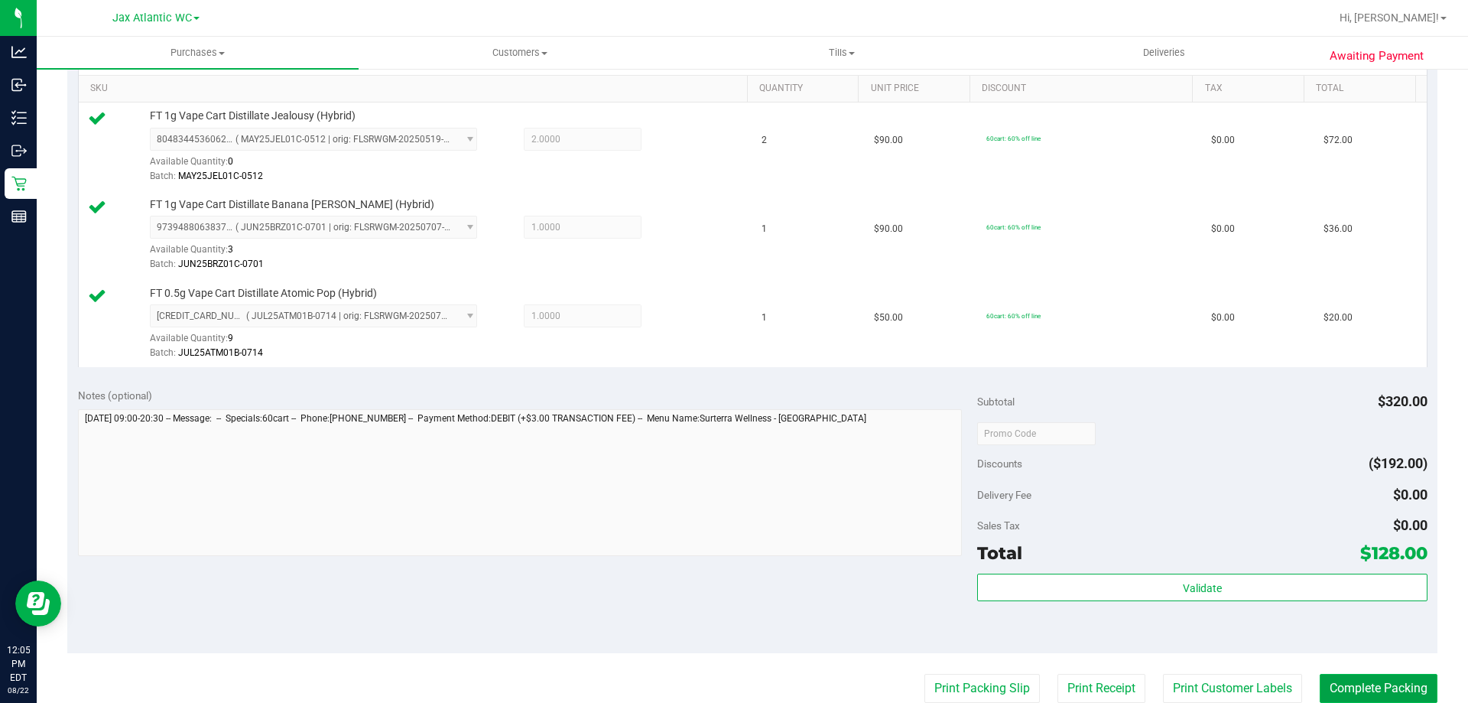
click at [1370, 687] on button "Complete Packing" at bounding box center [1379, 688] width 118 height 29
